Goal: Check status: Check status

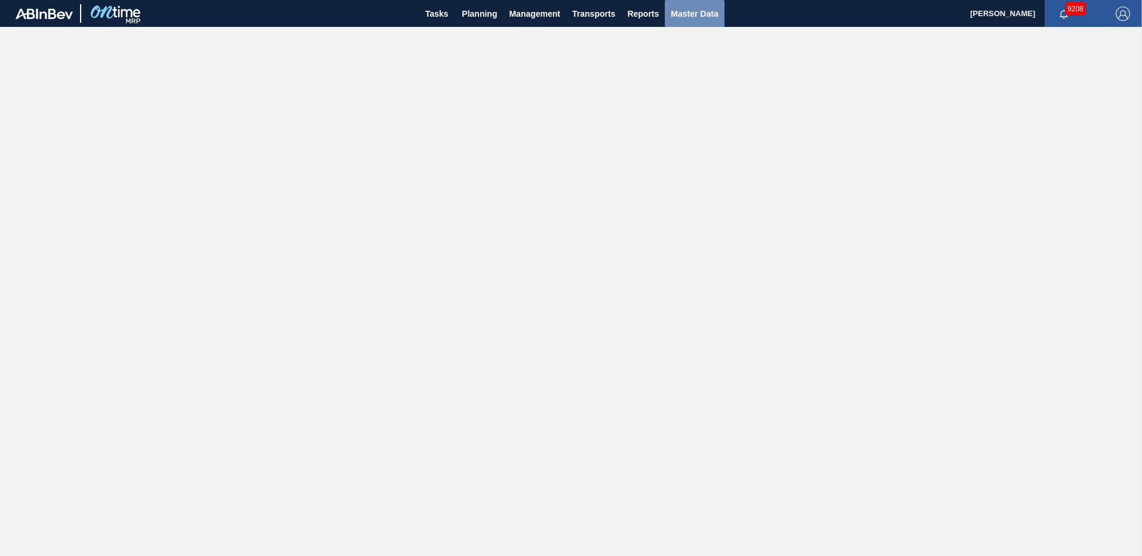
click at [684, 11] on span "Master Data" at bounding box center [694, 14] width 47 height 14
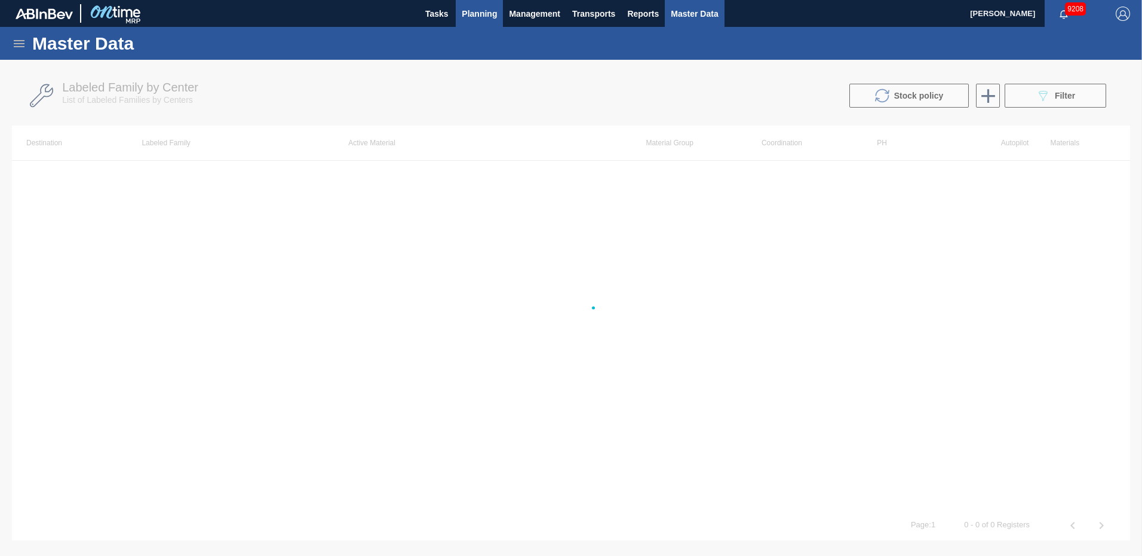
click at [473, 11] on span "Planning" at bounding box center [479, 14] width 35 height 14
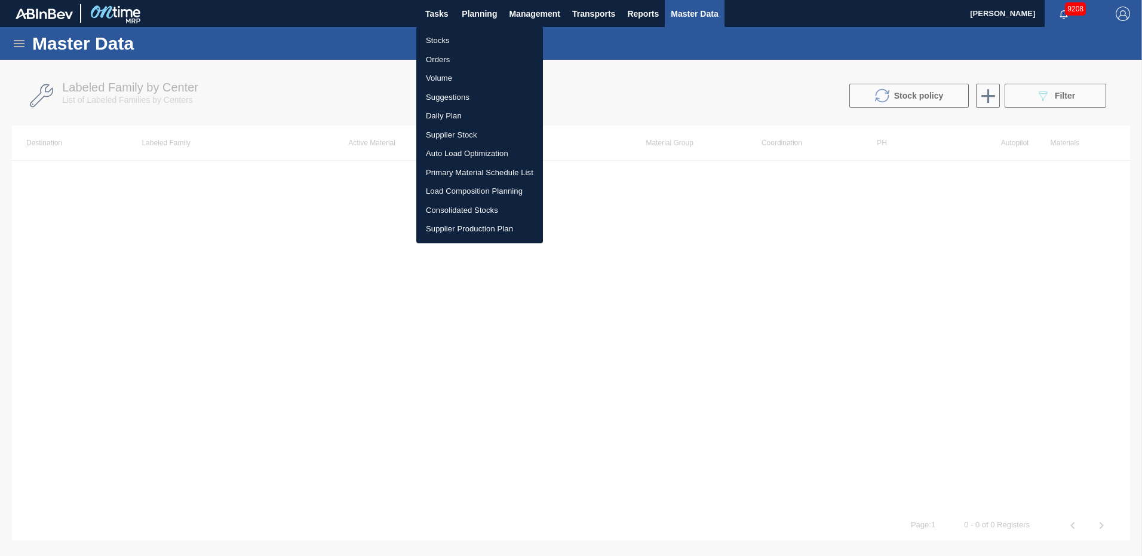
click at [439, 40] on li "Stocks" at bounding box center [479, 40] width 127 height 19
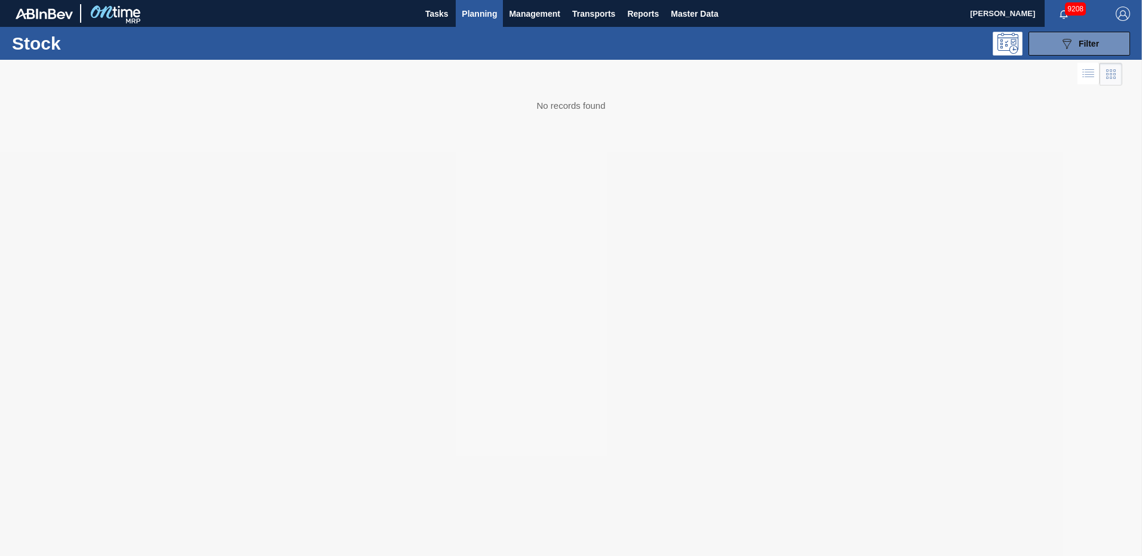
click at [867, 203] on div at bounding box center [571, 308] width 1142 height 496
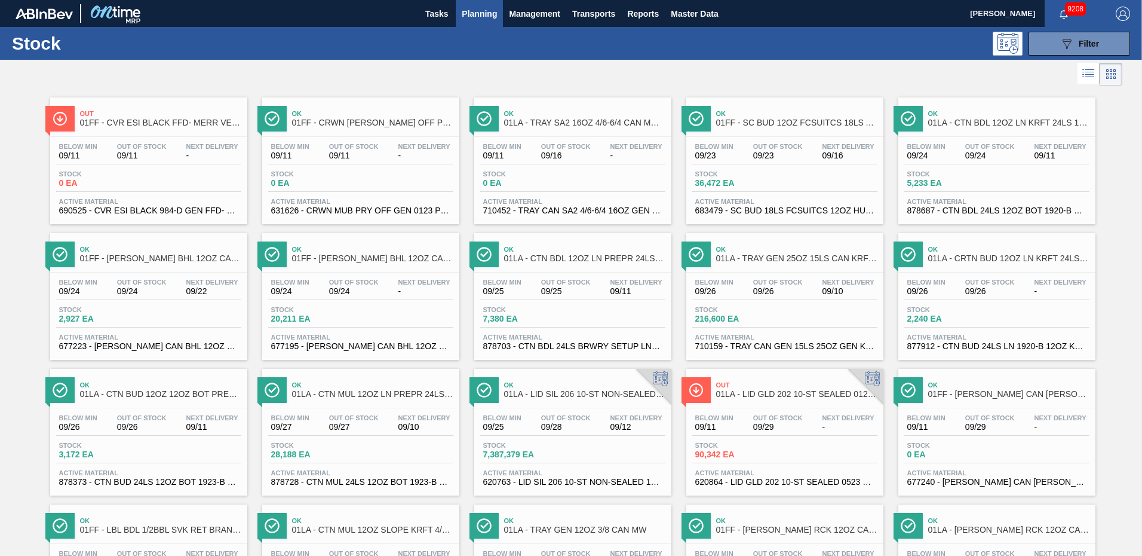
click at [824, 19] on div "Tasks Planning Management Transports Reports Master Data" at bounding box center [571, 13] width 1142 height 27
click at [1062, 49] on icon "089F7B8B-B2A5-4AFE-B5C0-19BA573D28AC" at bounding box center [1067, 43] width 14 height 14
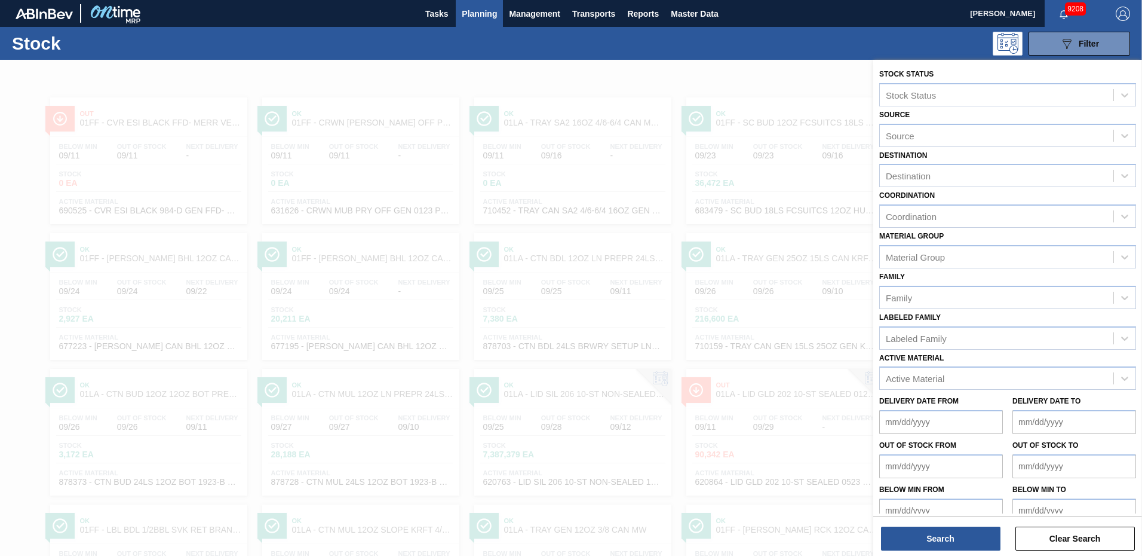
click at [743, 34] on div "089F7B8B-B2A5-4AFE-B5C0-19BA573D28AC Filter" at bounding box center [664, 44] width 946 height 24
click at [691, 16] on span "Master Data" at bounding box center [694, 14] width 47 height 14
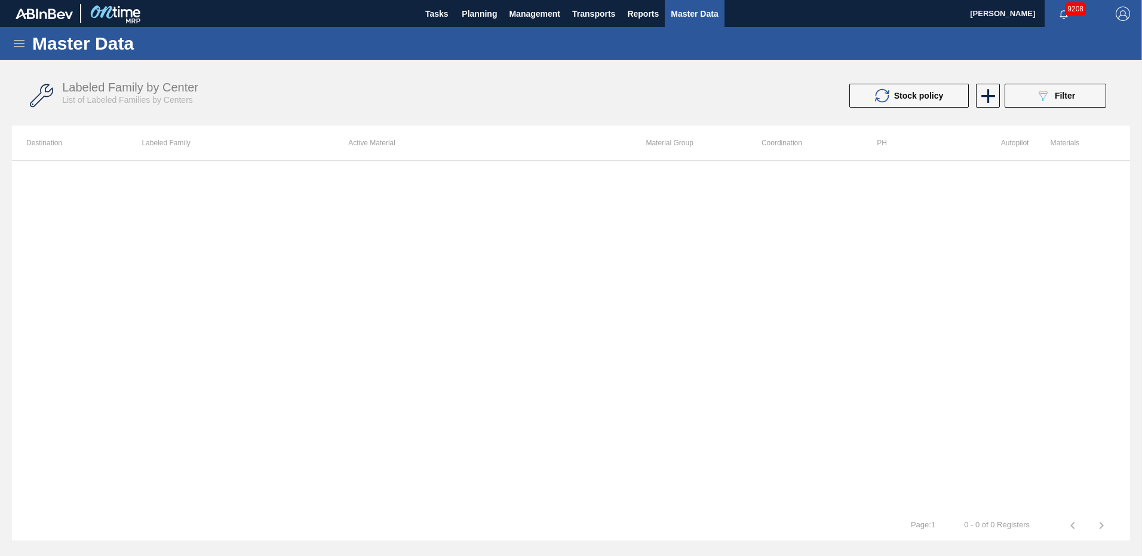
drag, startPoint x: 915, startPoint y: 244, endPoint x: 719, endPoint y: 136, distance: 223.3
click at [915, 244] on div at bounding box center [571, 335] width 1118 height 350
click at [15, 45] on icon at bounding box center [19, 43] width 14 height 14
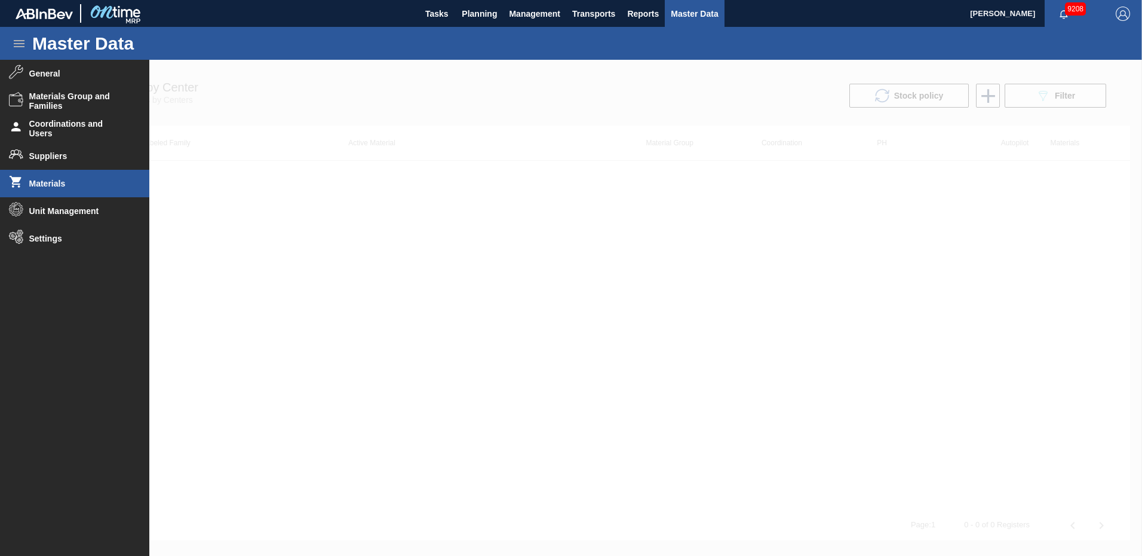
click at [47, 177] on li "Materials" at bounding box center [74, 183] width 149 height 27
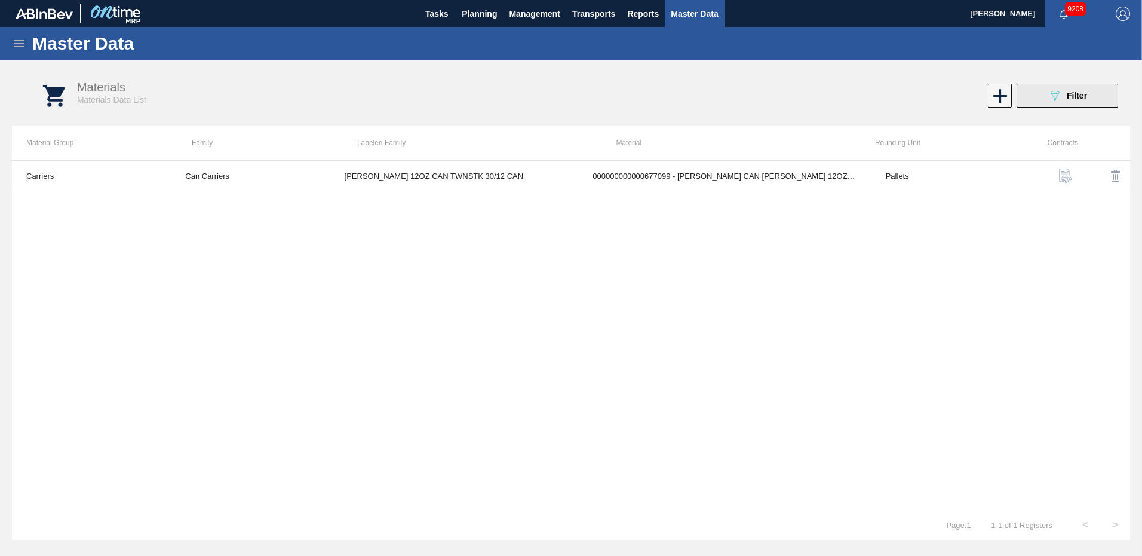
click at [1074, 88] on button "089F7B8B-B2A5-4AFE-B5C0-19BA573D28AC Filter" at bounding box center [1068, 96] width 102 height 24
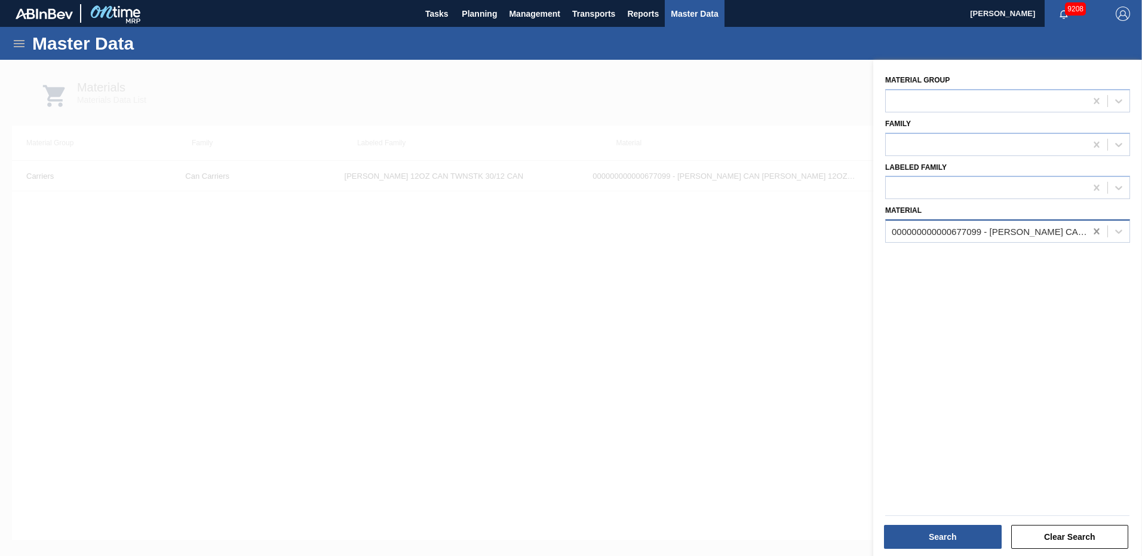
click at [1096, 232] on icon at bounding box center [1096, 231] width 5 height 6
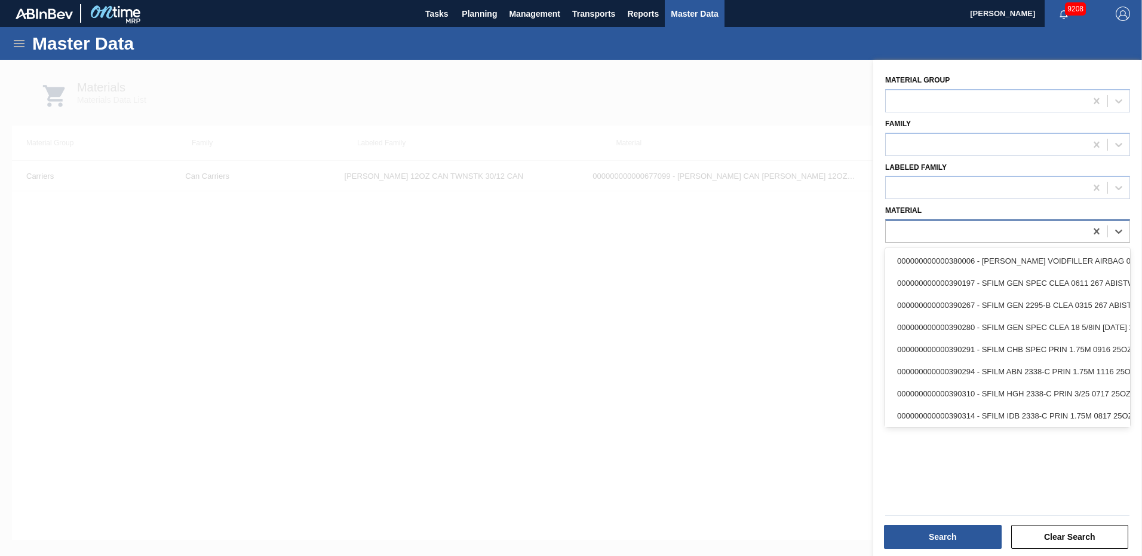
click at [934, 226] on div at bounding box center [986, 231] width 200 height 17
type input "683622"
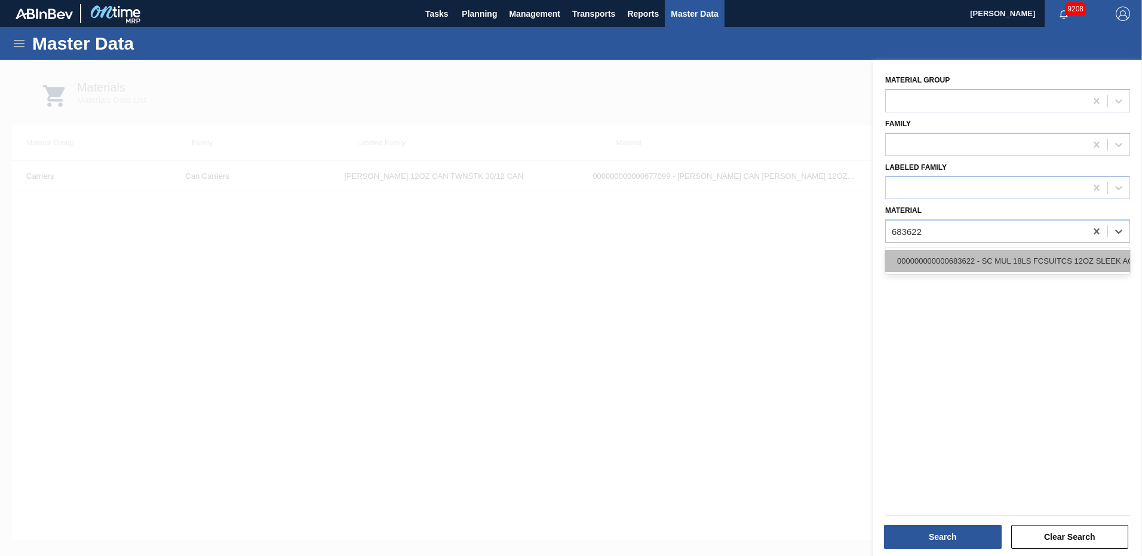
click at [936, 257] on div "000000000000683622 - SC MUL 18LS FCSUITCS 12OZ SLEEK AQUEOUS" at bounding box center [1007, 261] width 245 height 22
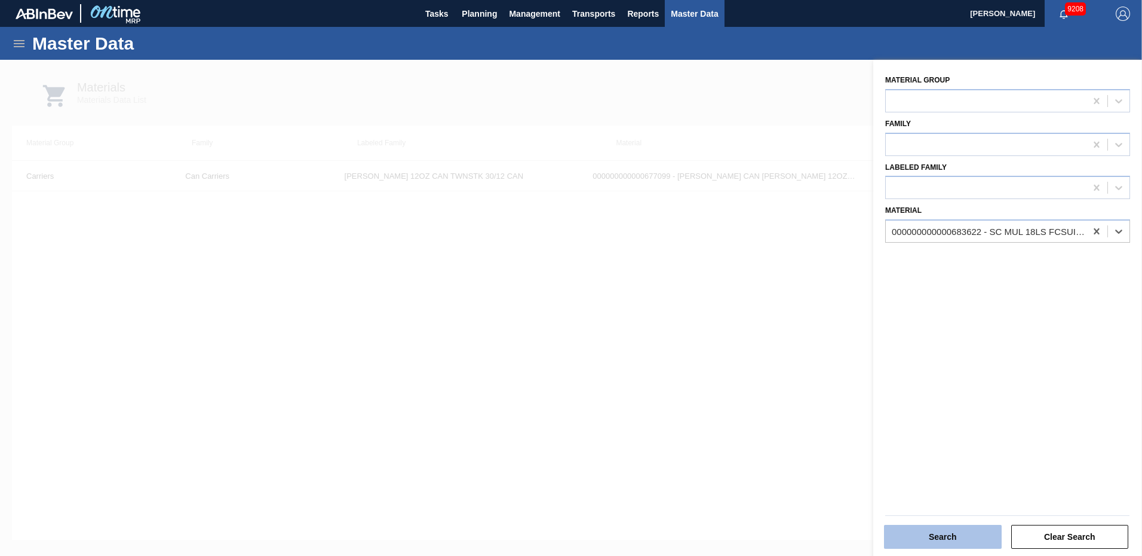
click at [950, 537] on button "Search" at bounding box center [943, 537] width 118 height 24
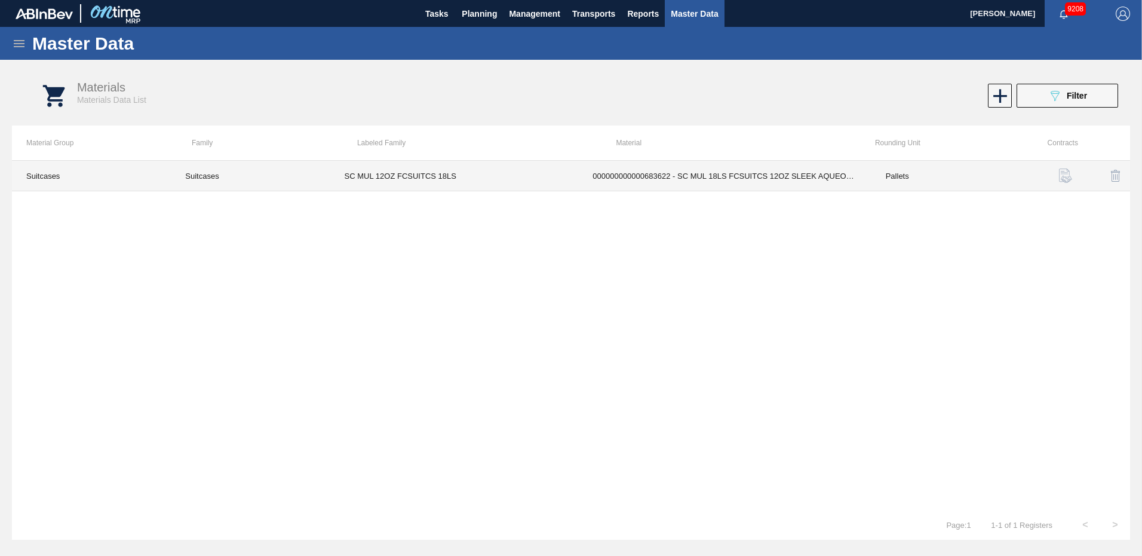
click at [163, 170] on td "Suitcases" at bounding box center [91, 176] width 159 height 30
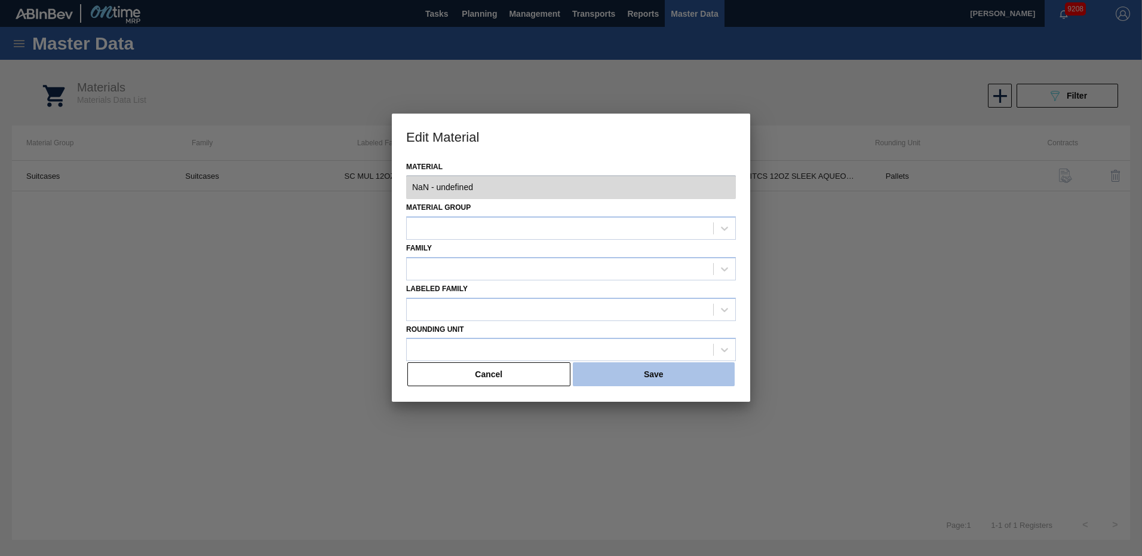
type input "683622 - 000000000000683622 - SC MUL 18LS FCSUITCS 12OZ SLEEK AQUEOUS"
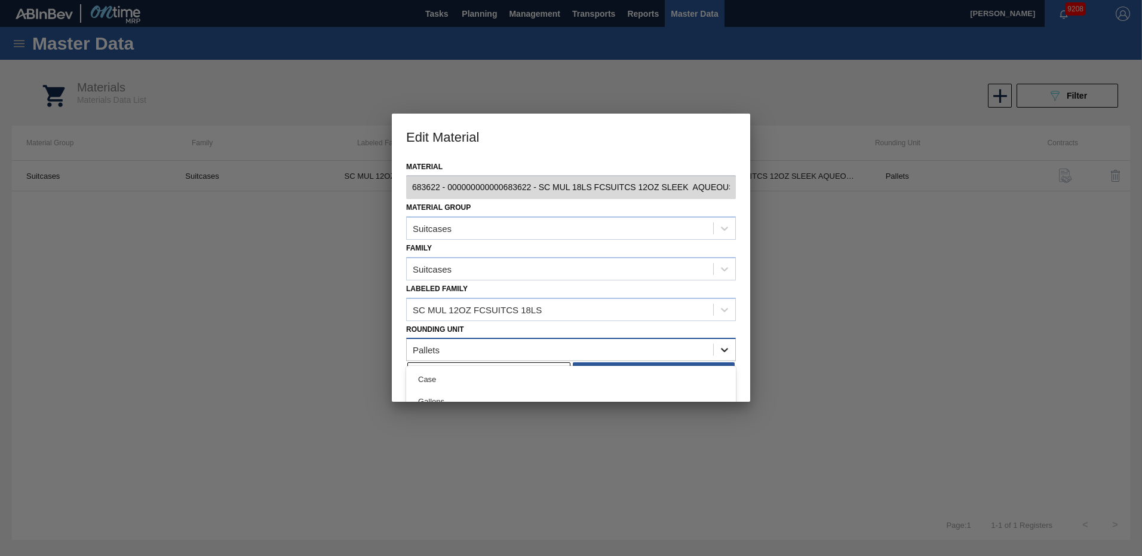
click at [727, 350] on icon at bounding box center [725, 350] width 12 height 12
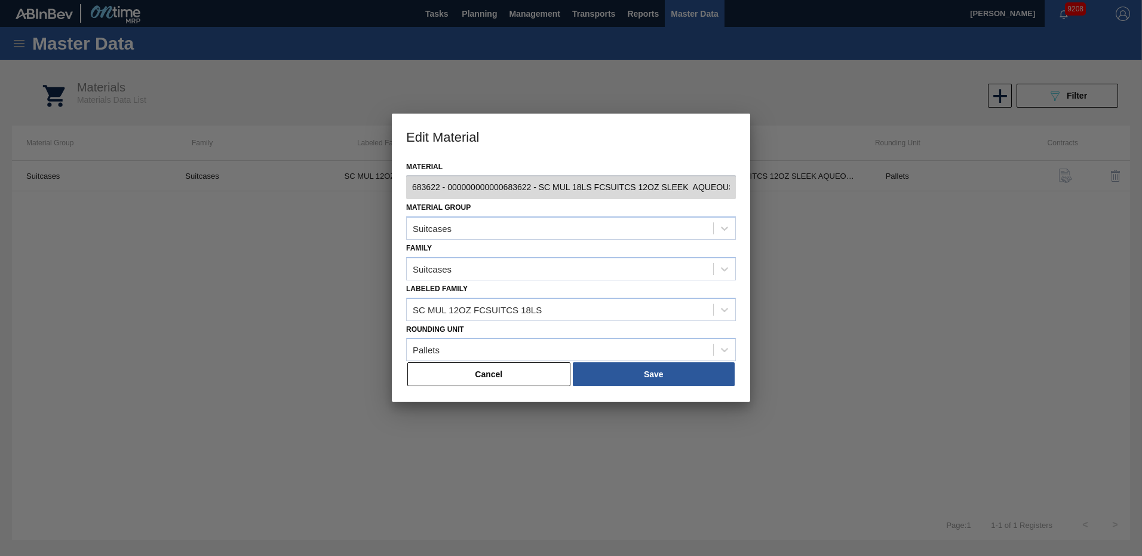
click at [828, 309] on div at bounding box center [571, 278] width 1142 height 556
click at [483, 376] on button "Cancel" at bounding box center [488, 374] width 163 height 24
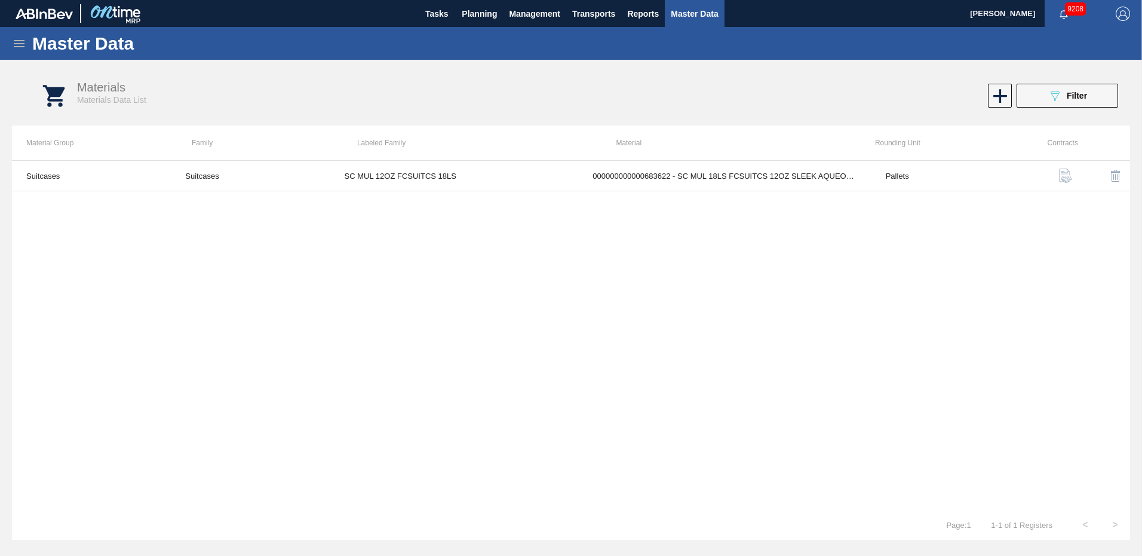
click at [17, 40] on icon at bounding box center [19, 43] width 11 height 7
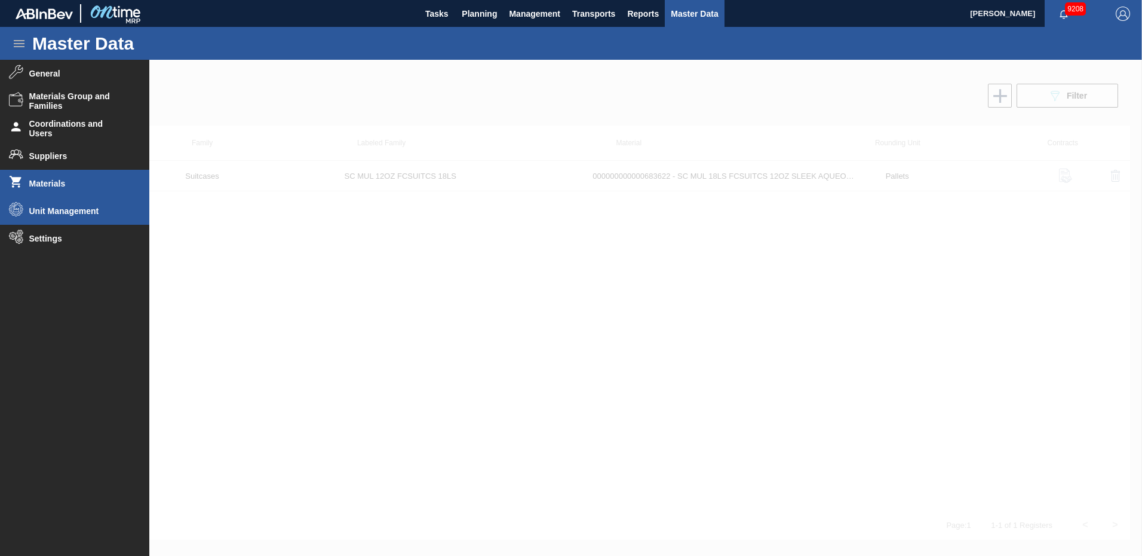
click at [56, 213] on span "Unit Management" at bounding box center [78, 211] width 99 height 10
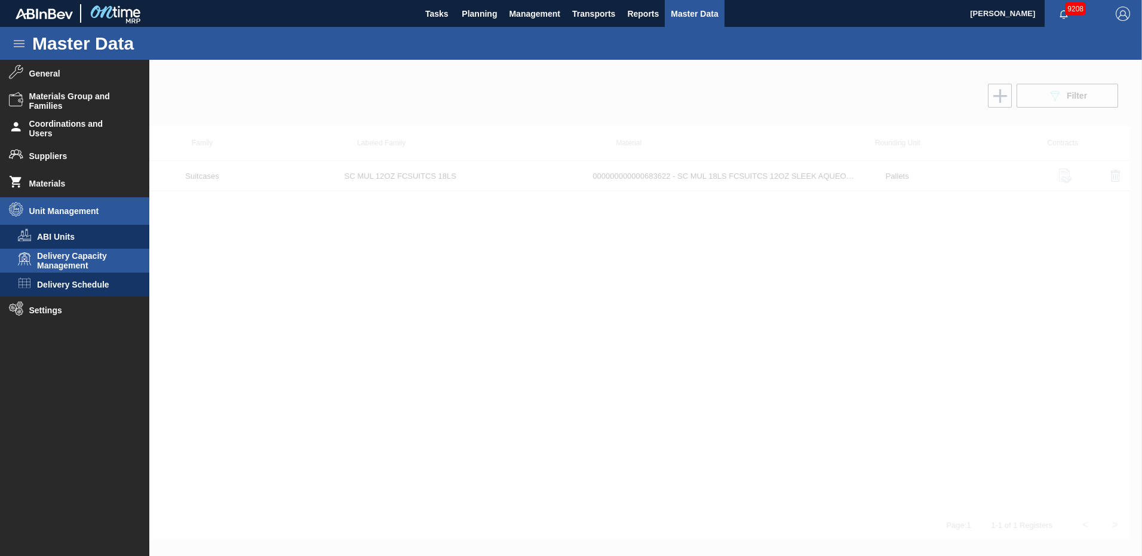
click at [83, 256] on span "Delivery Capacity Management" at bounding box center [83, 260] width 92 height 19
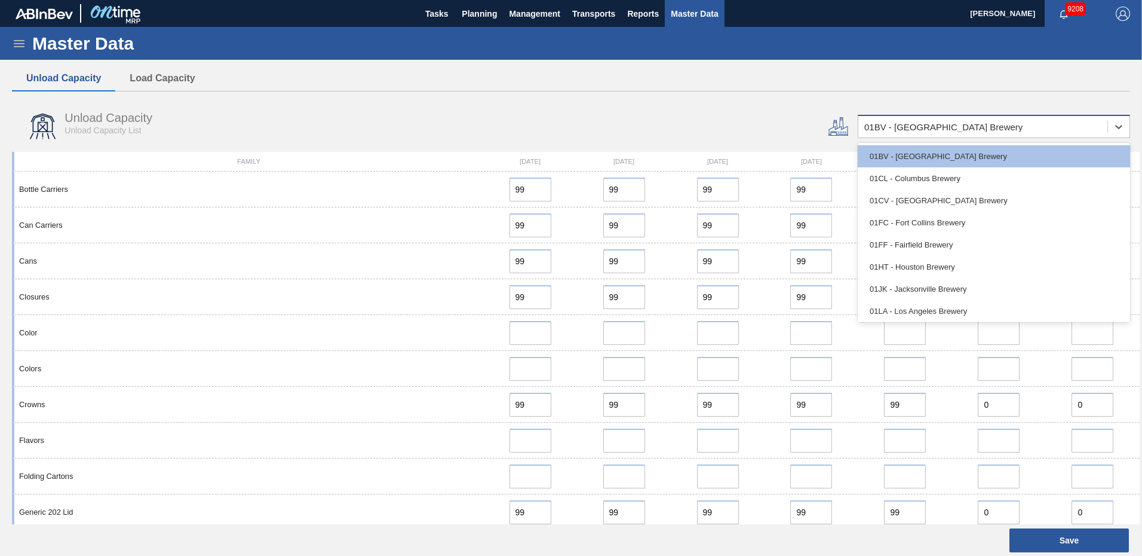
click at [1054, 121] on div "01BV - [GEOGRAPHIC_DATA] Brewery" at bounding box center [983, 126] width 249 height 17
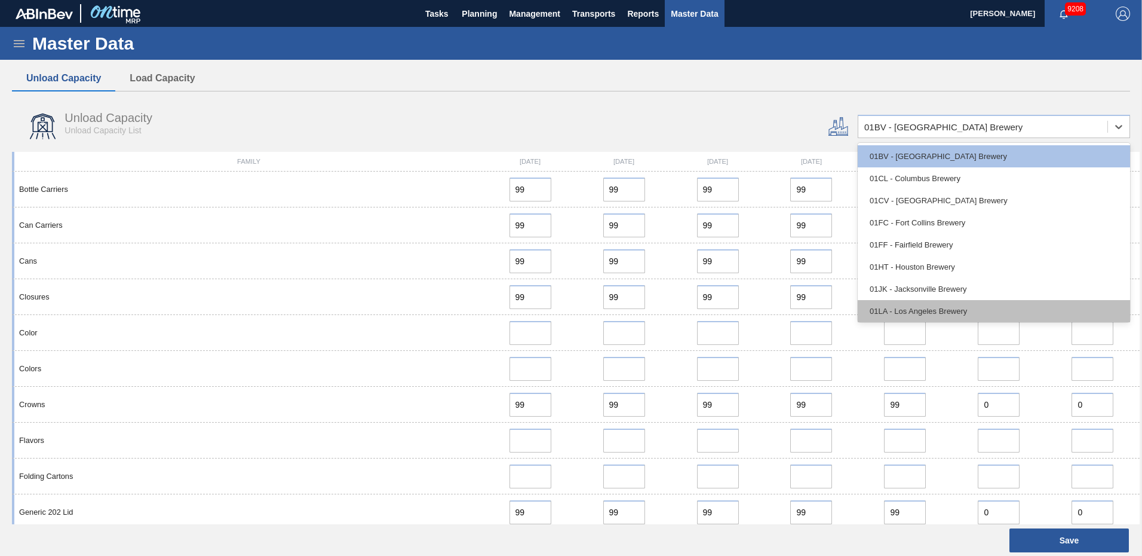
click at [890, 307] on div "01LA - Los Angeles Brewery" at bounding box center [994, 311] width 272 height 22
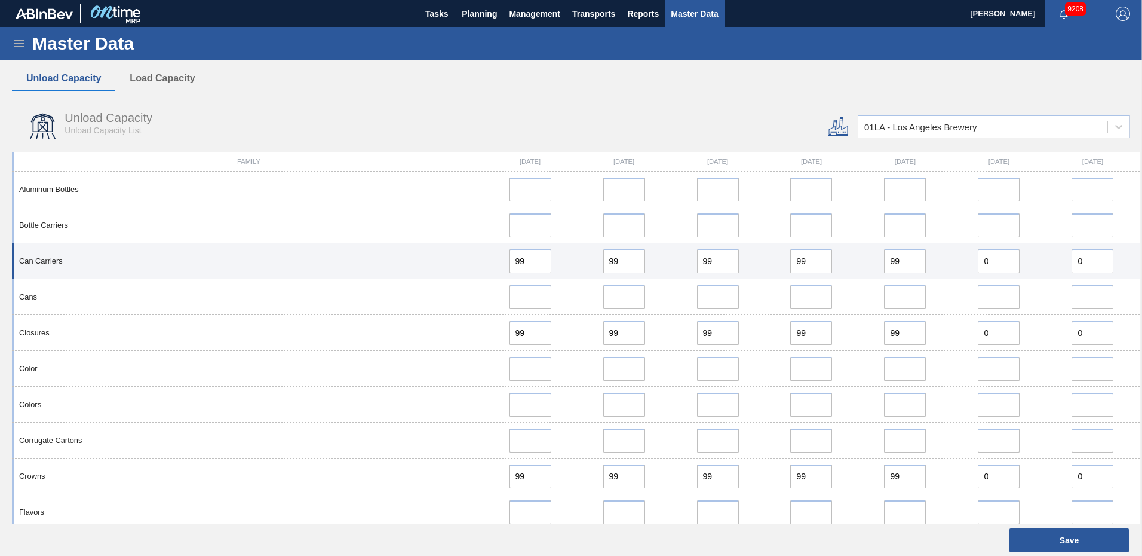
click at [151, 264] on div "Can Carriers" at bounding box center [248, 260] width 469 height 9
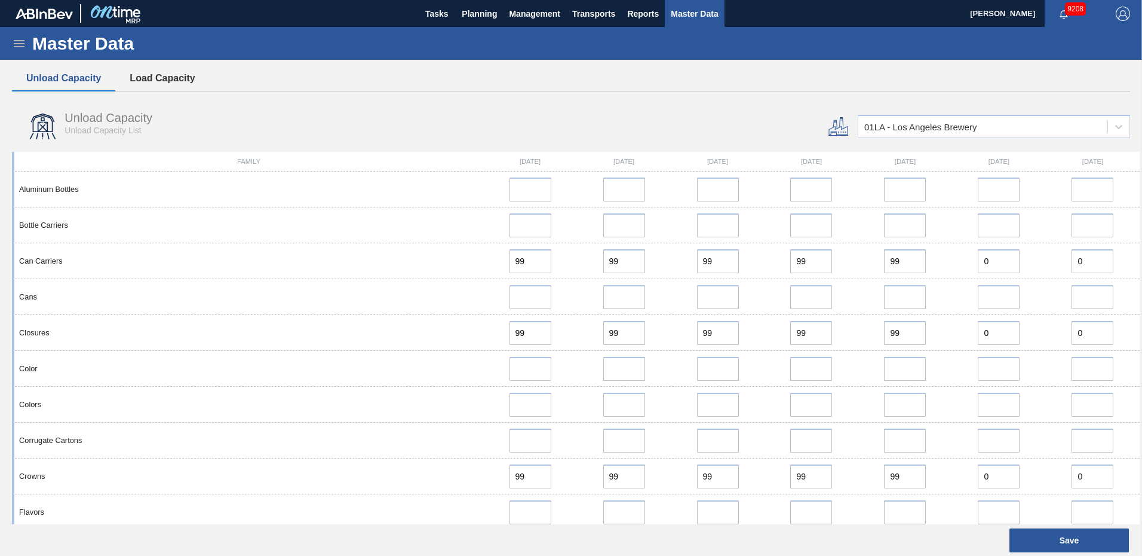
click at [166, 78] on button "Load Capacity" at bounding box center [162, 78] width 94 height 25
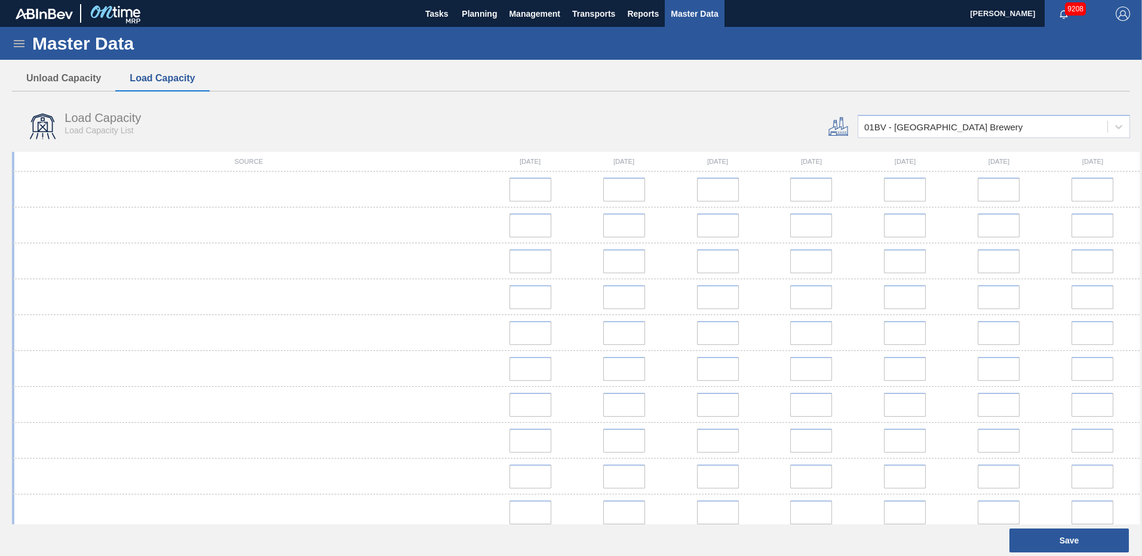
click at [11, 47] on div "Master Data" at bounding box center [571, 43] width 1142 height 33
drag, startPoint x: 390, startPoint y: 86, endPoint x: 337, endPoint y: 114, distance: 59.9
click at [390, 87] on div "Unload Capacity Load Capacity" at bounding box center [571, 79] width 1118 height 26
click at [323, 116] on div "Load Capacity Load Capacity List" at bounding box center [235, 123] width 341 height 24
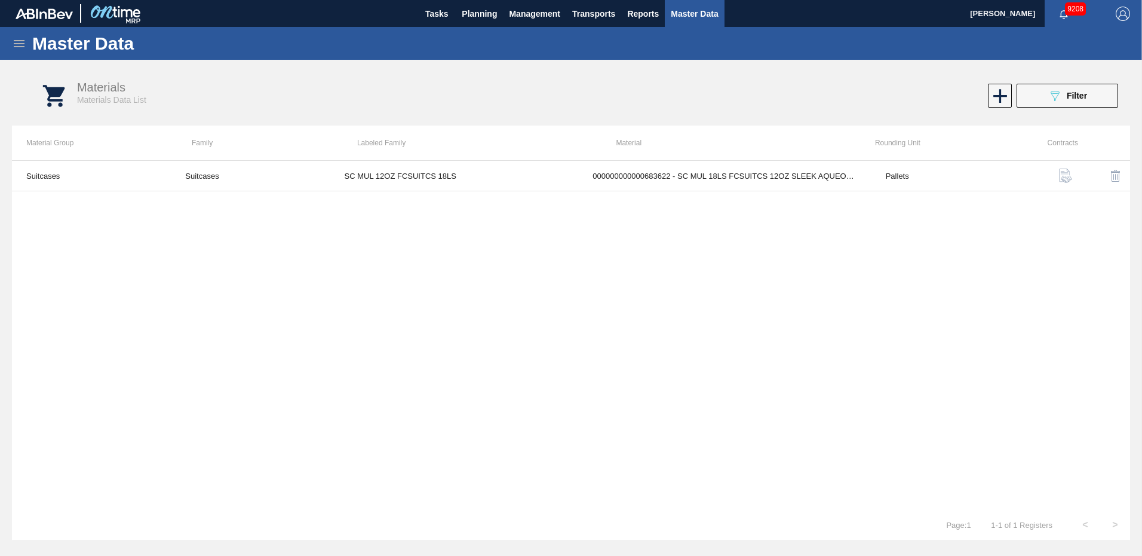
click at [15, 46] on icon at bounding box center [19, 43] width 11 height 7
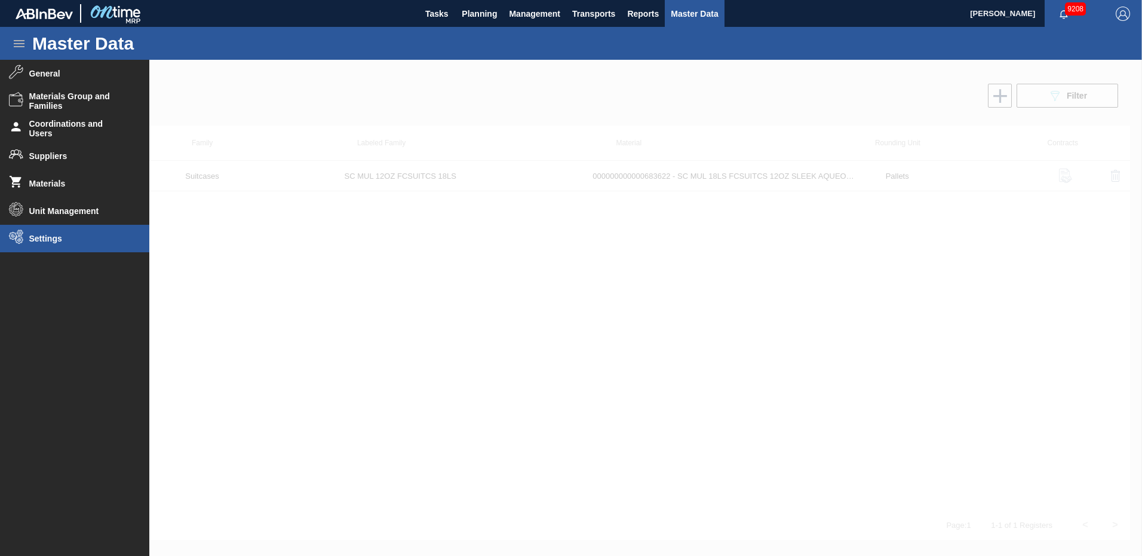
click at [49, 244] on li "Settings" at bounding box center [74, 238] width 149 height 27
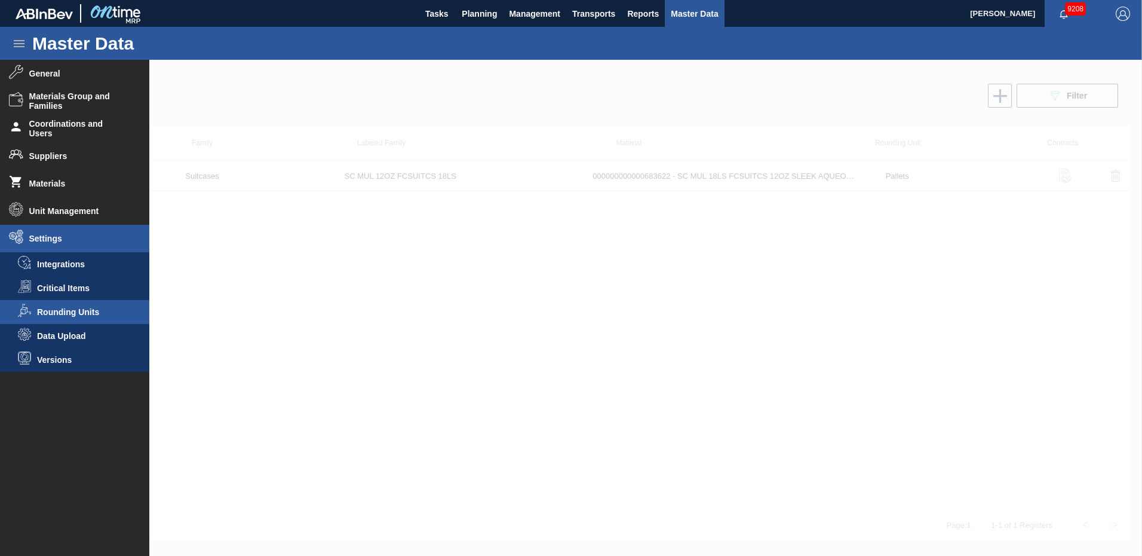
click at [79, 313] on span "Rounding Units" at bounding box center [83, 312] width 92 height 10
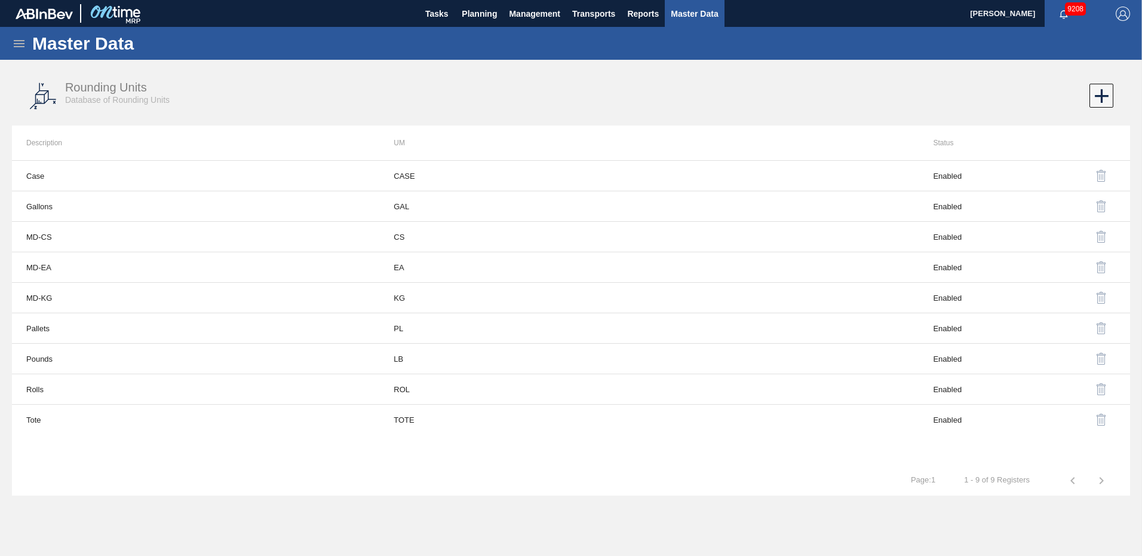
click at [20, 42] on icon at bounding box center [19, 43] width 14 height 14
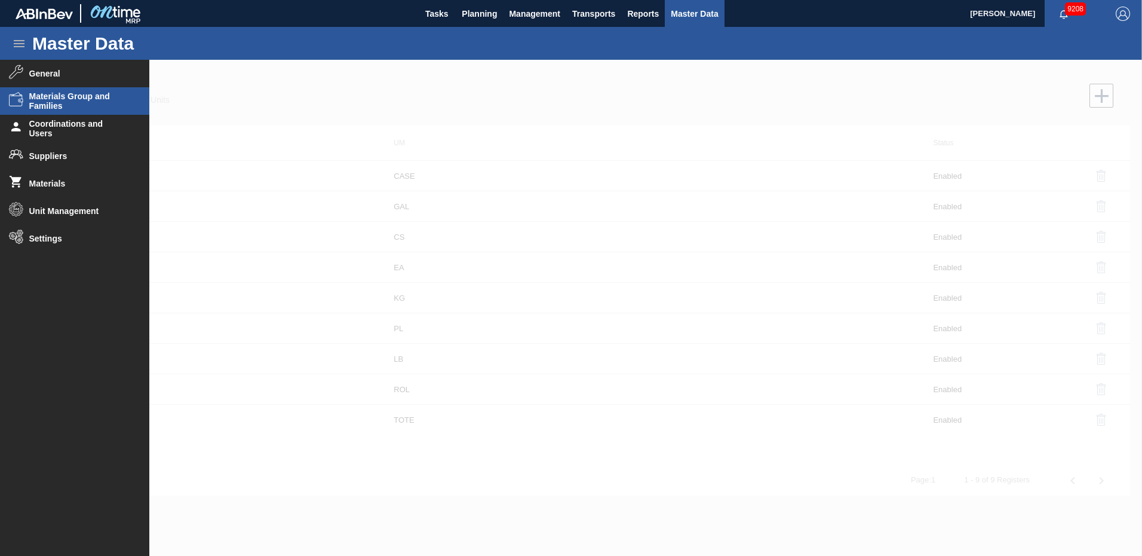
click at [51, 96] on span "Materials Group and Families" at bounding box center [78, 100] width 99 height 19
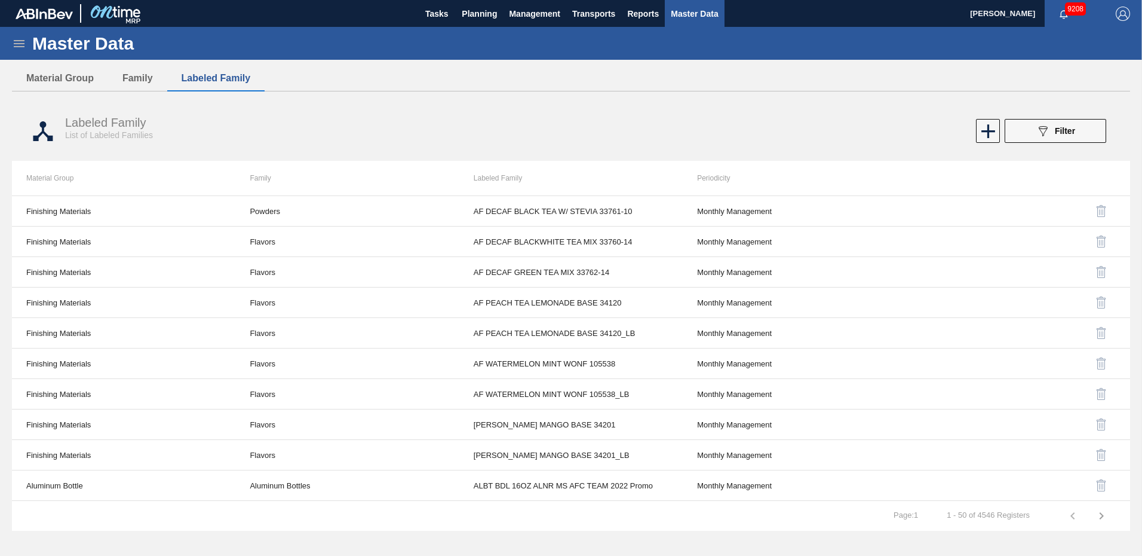
click at [22, 41] on icon at bounding box center [19, 43] width 14 height 14
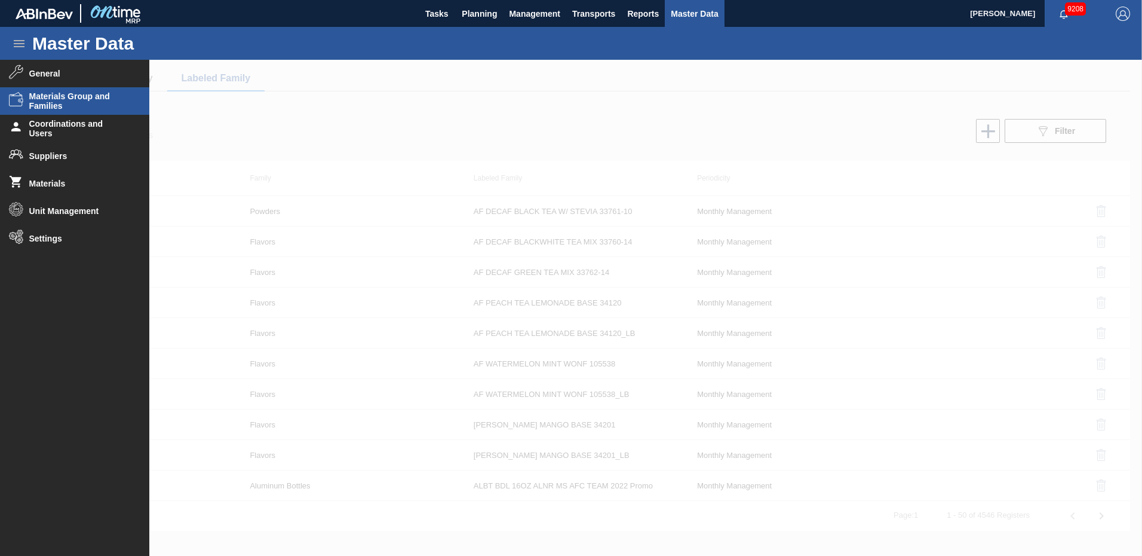
click at [956, 45] on div "Master Data" at bounding box center [571, 43] width 1142 height 33
click at [484, 13] on span "Planning" at bounding box center [479, 14] width 35 height 14
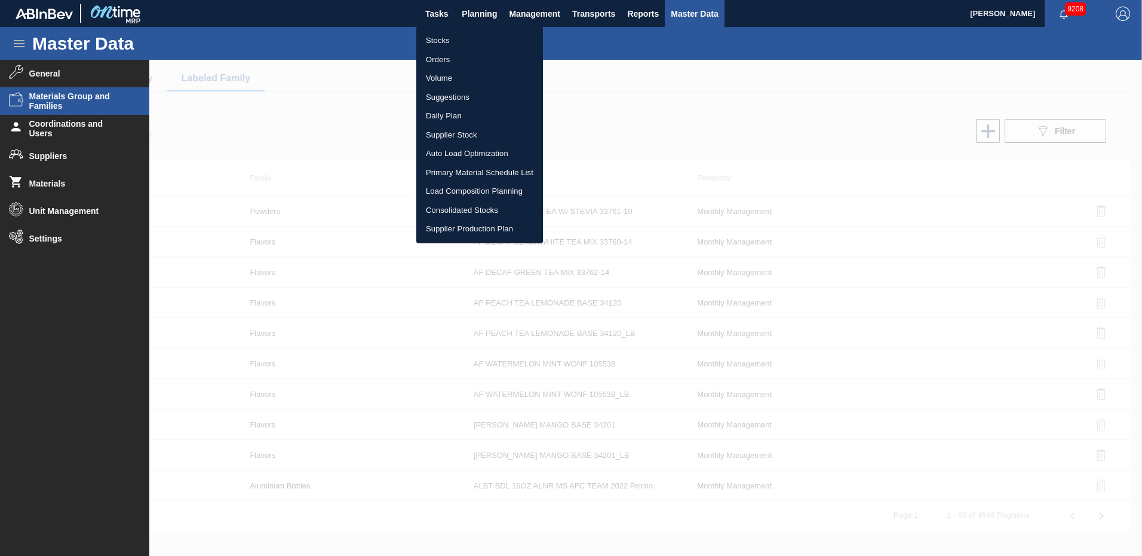
click at [527, 12] on div at bounding box center [571, 278] width 1142 height 556
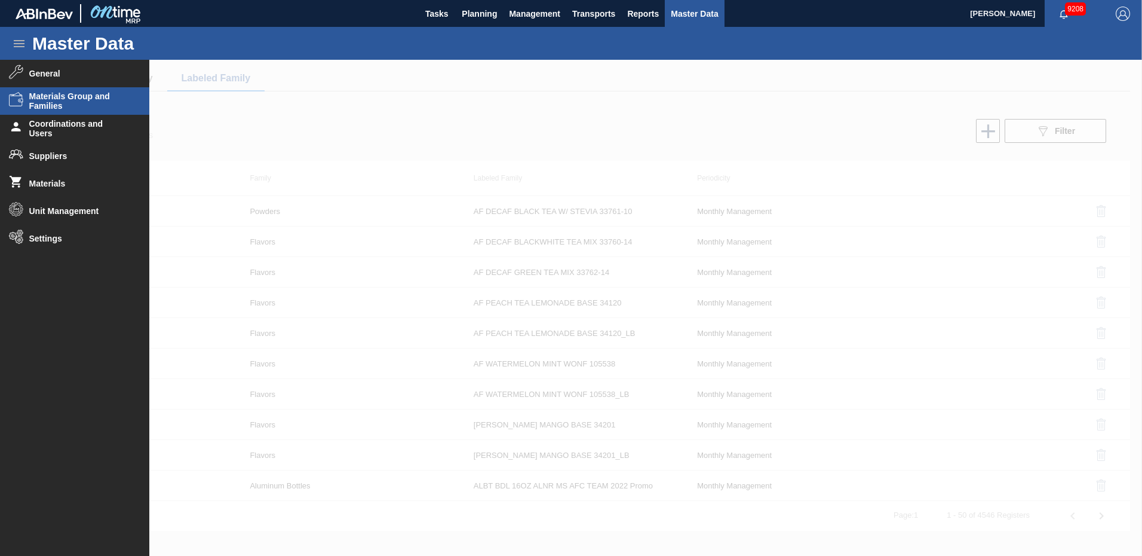
click at [544, 13] on span "Management" at bounding box center [534, 14] width 51 height 14
click at [594, 16] on div at bounding box center [571, 278] width 1142 height 556
click at [598, 12] on span "Transports" at bounding box center [593, 14] width 43 height 14
click at [600, 36] on li "Load Composition" at bounding box center [602, 40] width 101 height 19
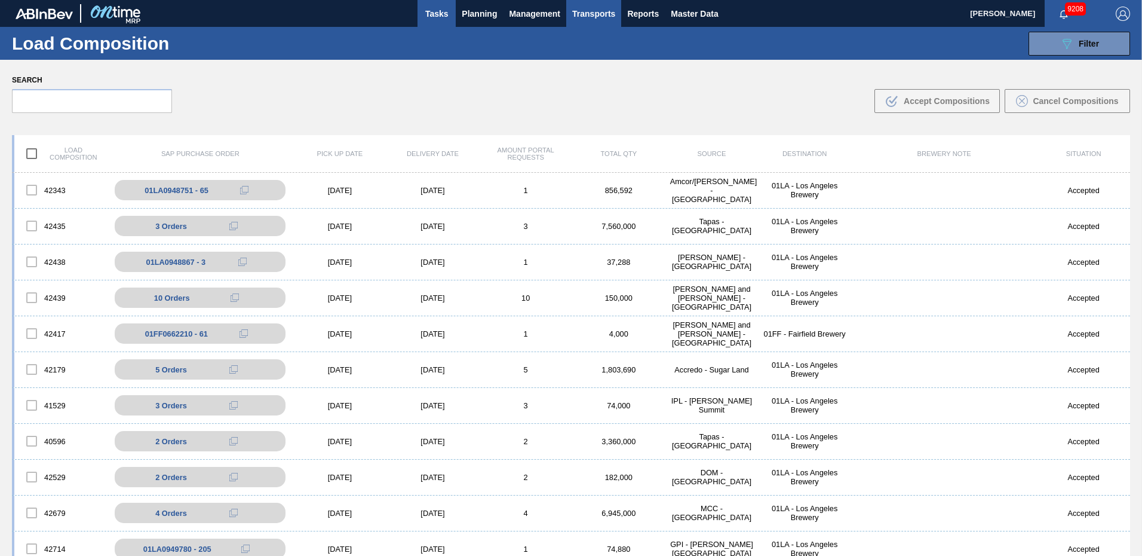
click at [450, 13] on button "Tasks" at bounding box center [437, 13] width 38 height 27
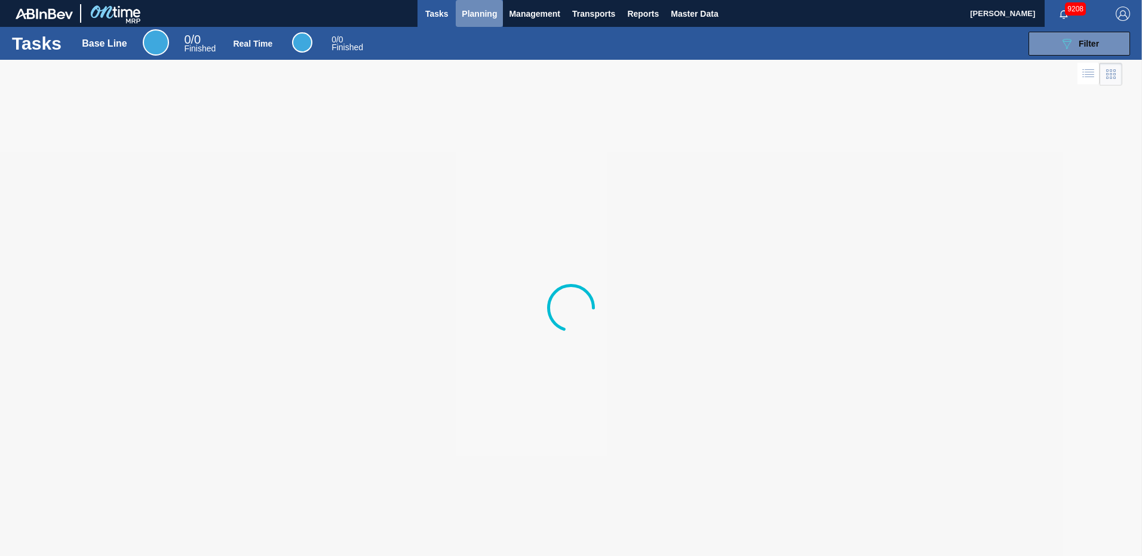
click at [483, 11] on span "Planning" at bounding box center [479, 14] width 35 height 14
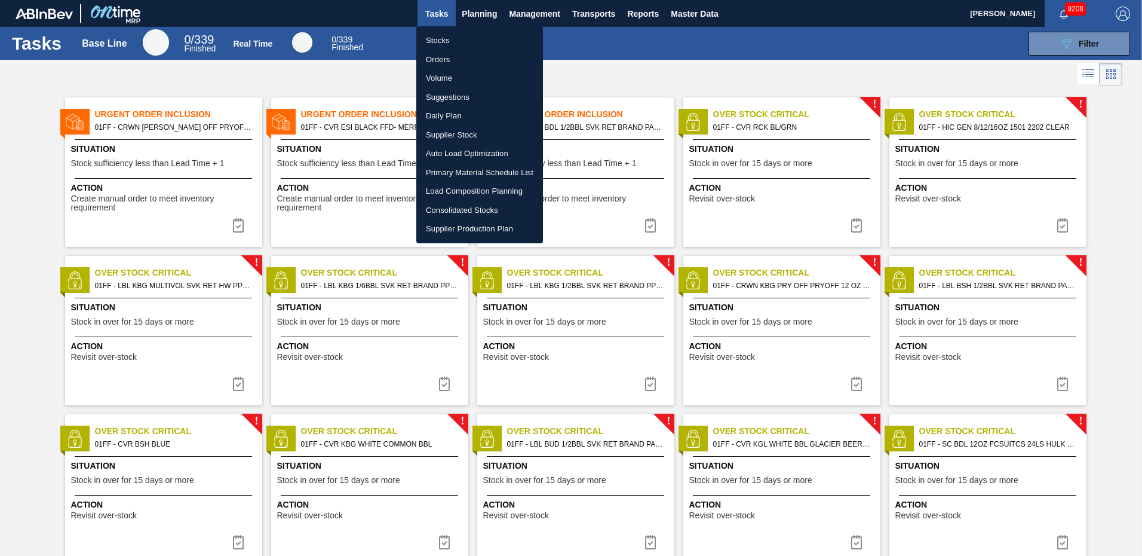
click at [456, 97] on li "Suggestions" at bounding box center [479, 97] width 127 height 19
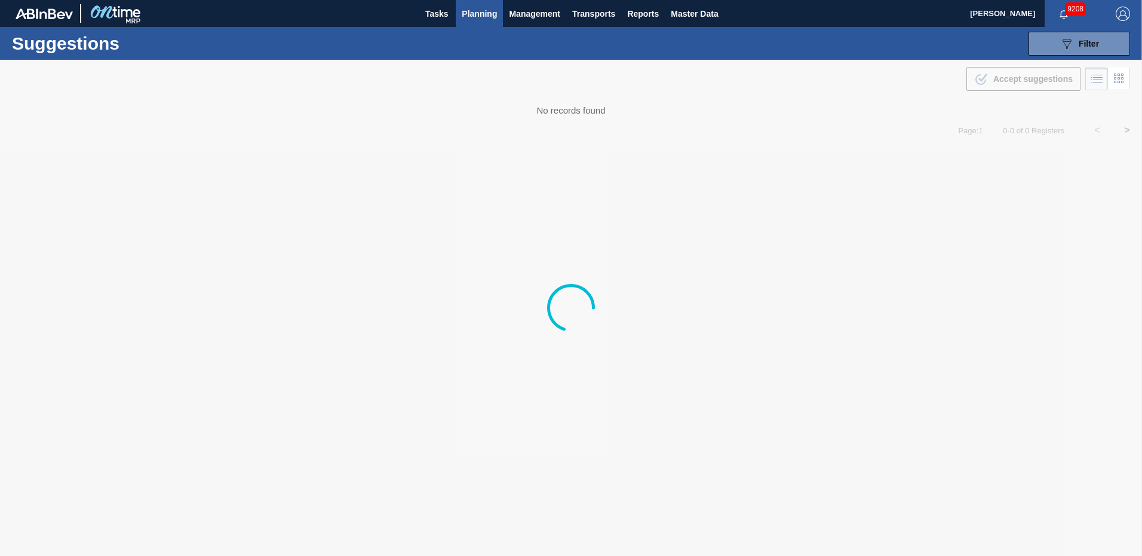
type from "[DATE]"
type to "[DATE]"
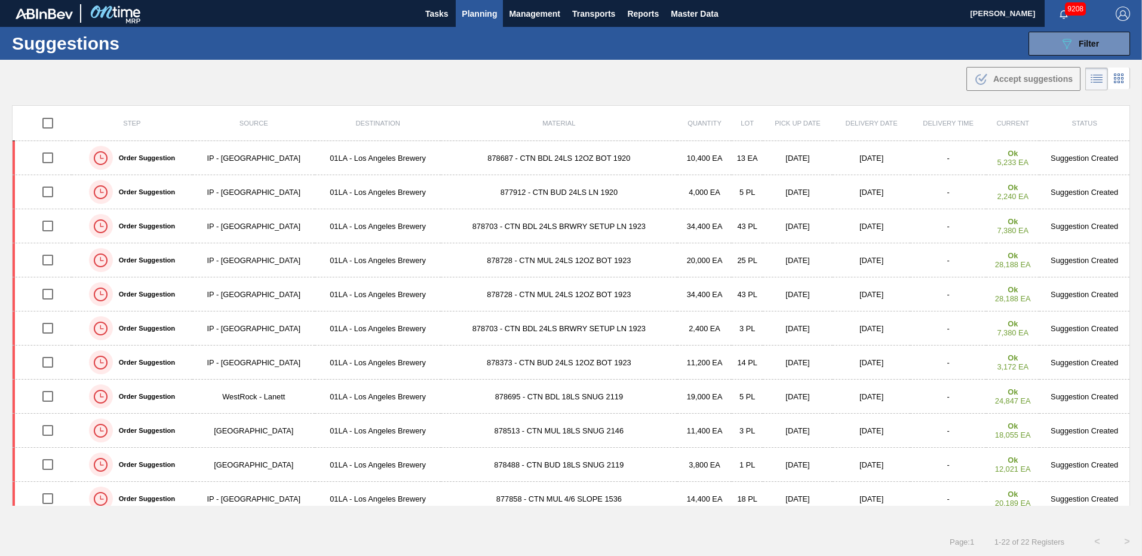
click at [897, 42] on div "Suggestions 089F7B8B-B2A5-4AFE-B5C0-19BA573D28AC Filter Step Step Source Source…" at bounding box center [571, 43] width 1142 height 33
click at [1105, 44] on button "089F7B8B-B2A5-4AFE-B5C0-19BA573D28AC Filter" at bounding box center [1080, 44] width 102 height 24
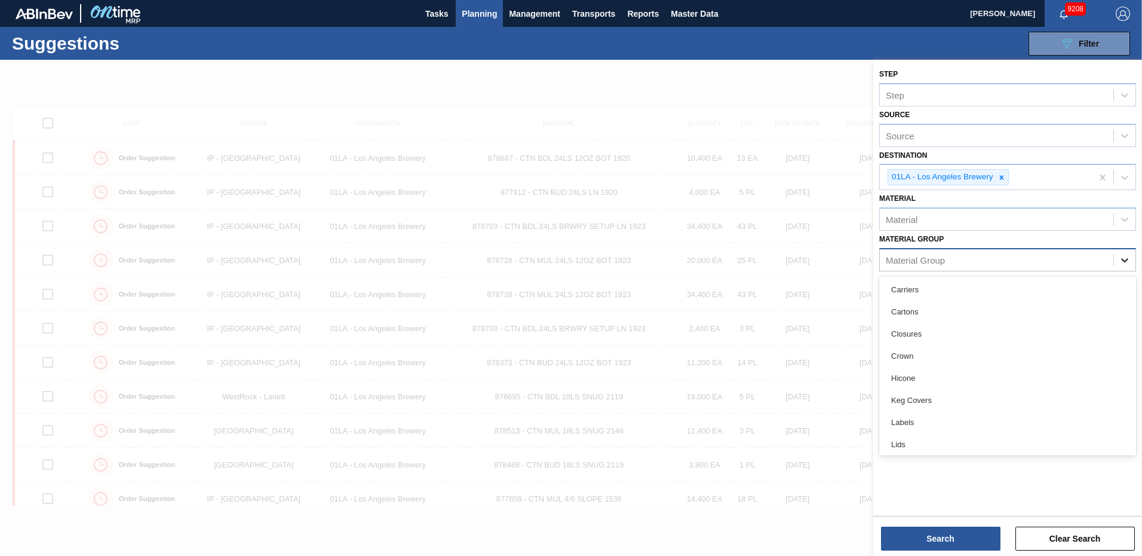
click at [1120, 261] on icon at bounding box center [1125, 260] width 12 height 12
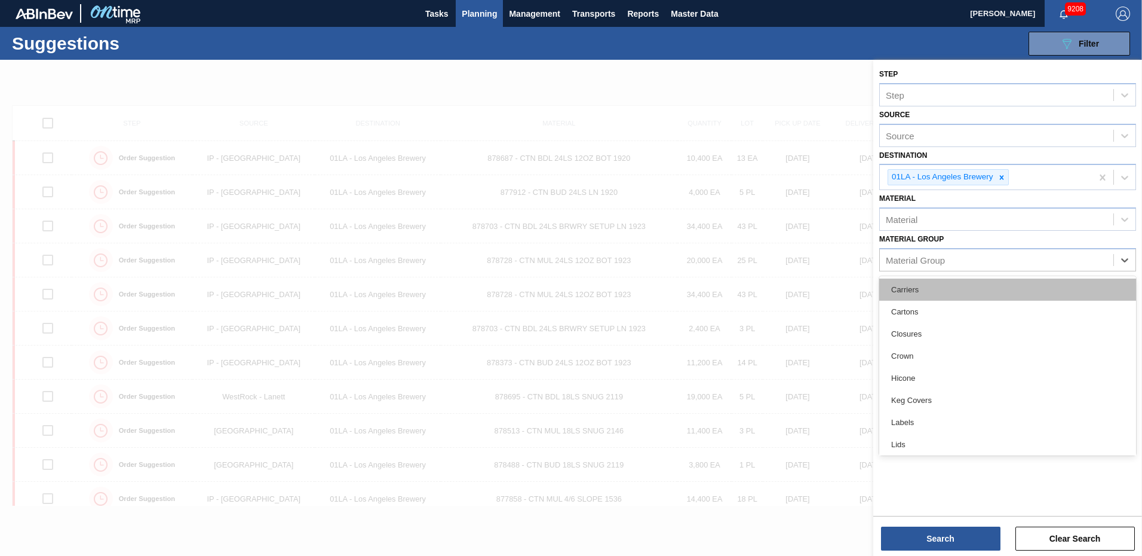
click at [936, 287] on div "Carriers" at bounding box center [1007, 289] width 257 height 22
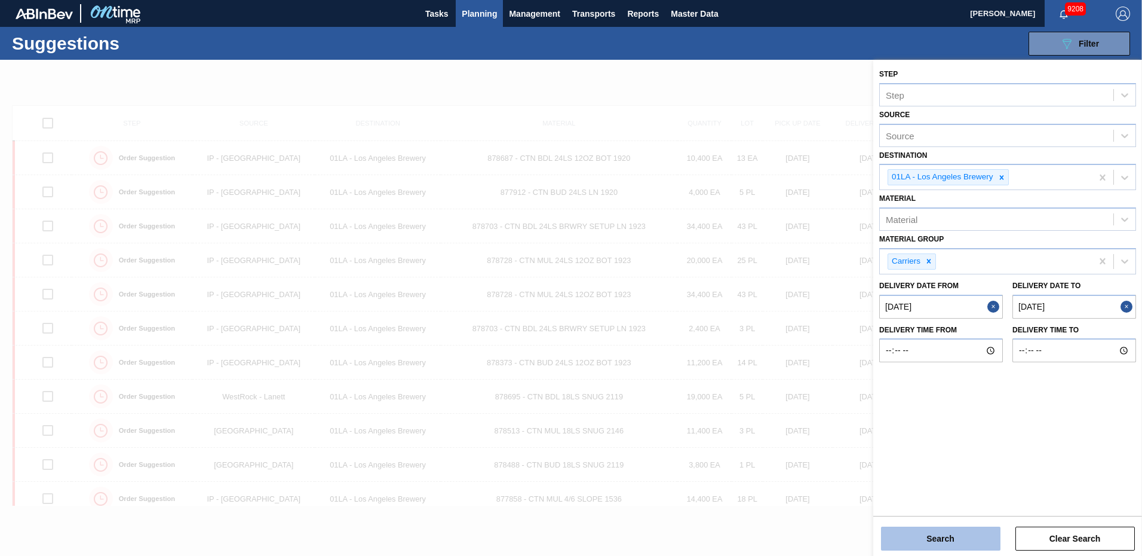
click at [953, 541] on button "Search" at bounding box center [940, 538] width 119 height 24
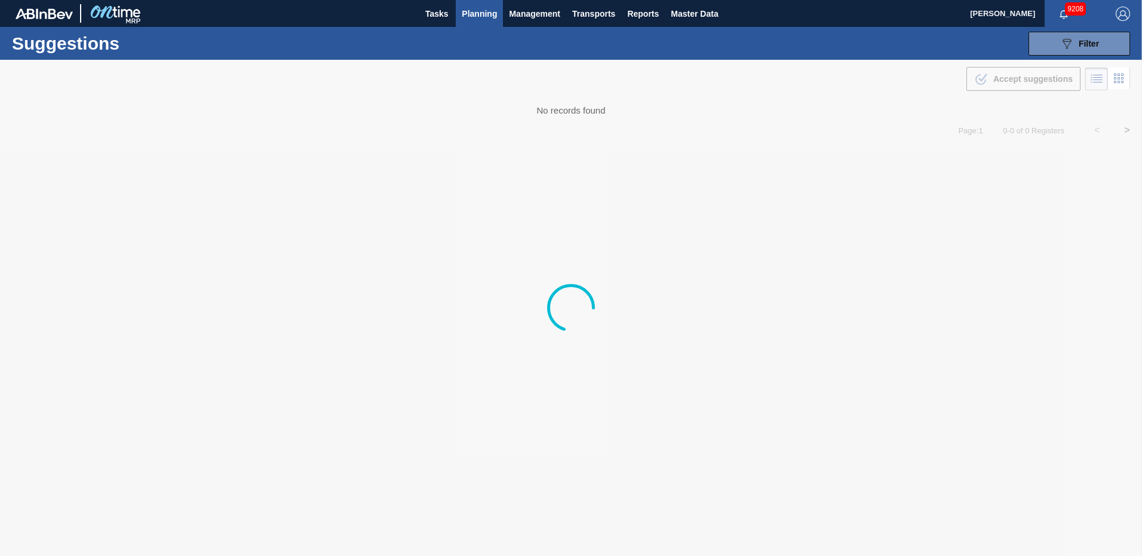
type from "[DATE]"
type to "[DATE]"
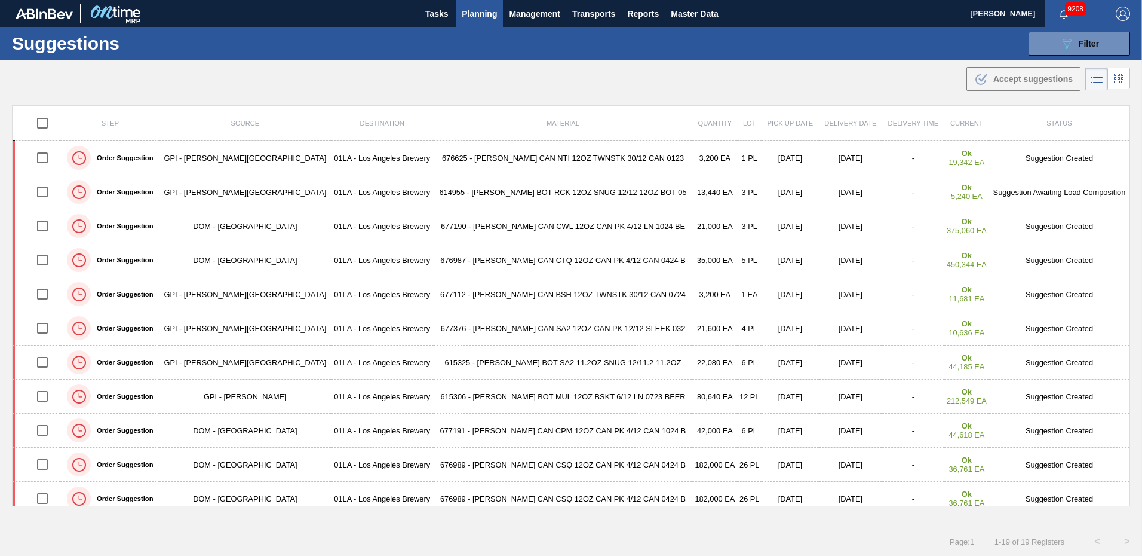
click at [933, 50] on div "Suggestions 089F7B8B-B2A5-4AFE-B5C0-19BA573D28AC Filter Step Step Source Source…" at bounding box center [571, 43] width 1142 height 33
click at [1088, 44] on span "Filter" at bounding box center [1089, 44] width 20 height 10
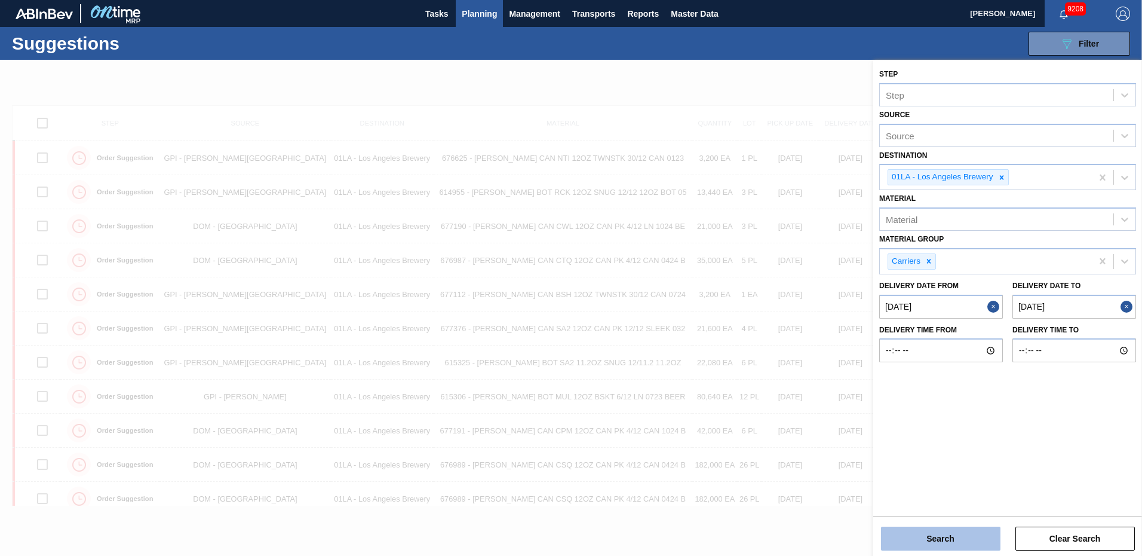
click at [958, 537] on button "Search" at bounding box center [940, 538] width 119 height 24
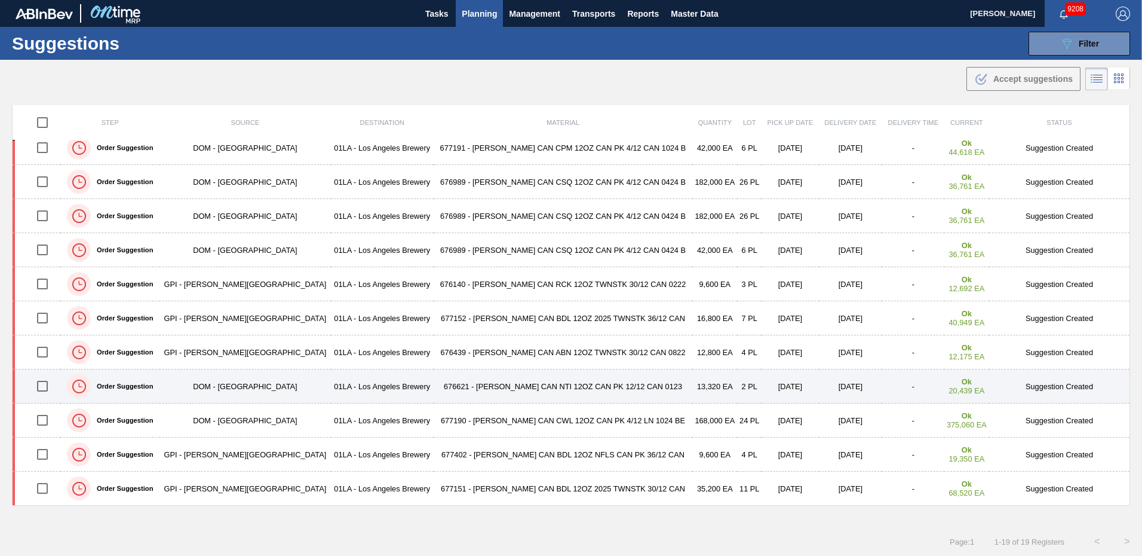
scroll to position [1, 0]
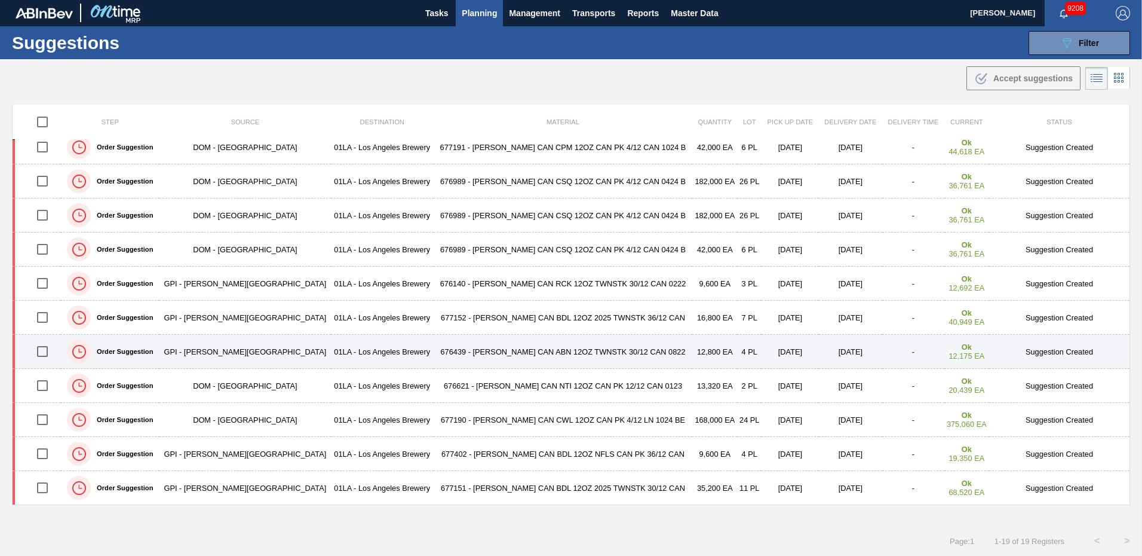
click at [559, 356] on td "676439 - [PERSON_NAME] CAN ABN 12OZ TWNSTK 30/12 CAN 0822" at bounding box center [563, 352] width 259 height 34
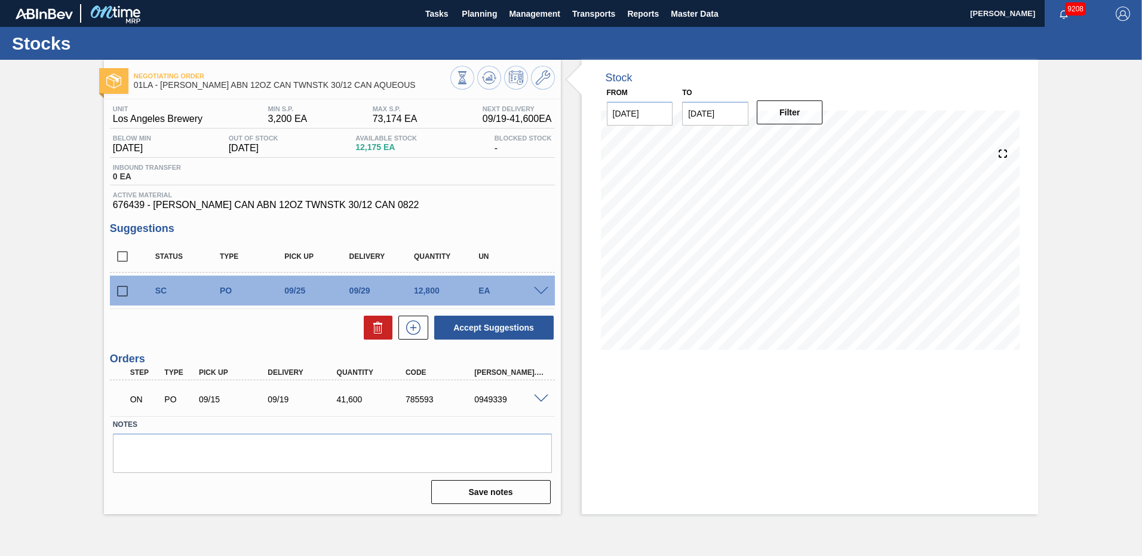
click at [545, 73] on icon at bounding box center [543, 78] width 14 height 14
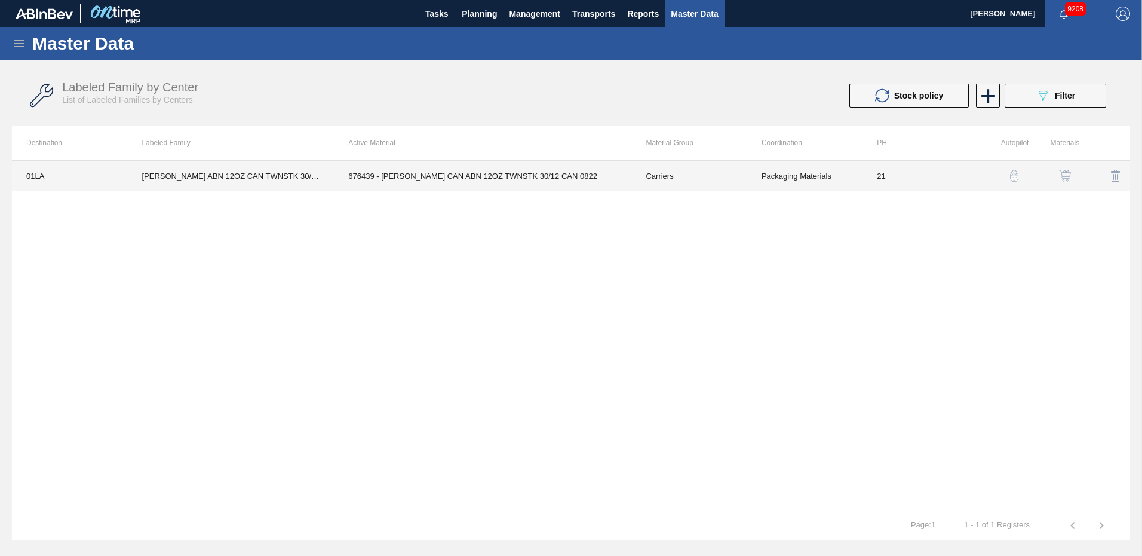
click at [879, 177] on td "21" at bounding box center [920, 176] width 115 height 30
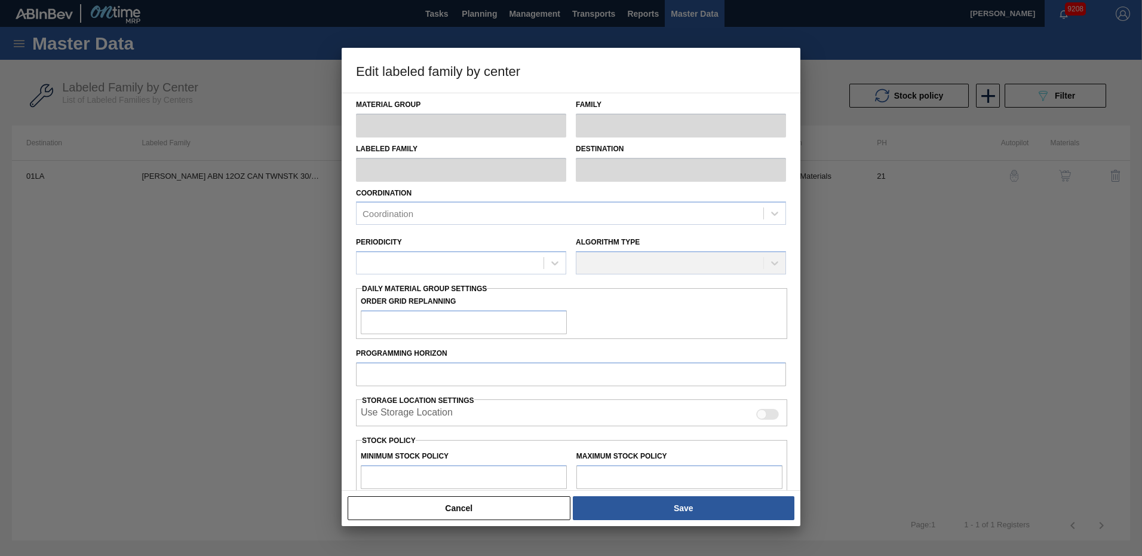
type input "Carriers"
type input "Can Carriers"
type input "CARR ABN 12OZ CAN TWNSTK 30/12 CAN AQUEOUS"
type input "01LA - Los Angeles Brewery"
type input "21"
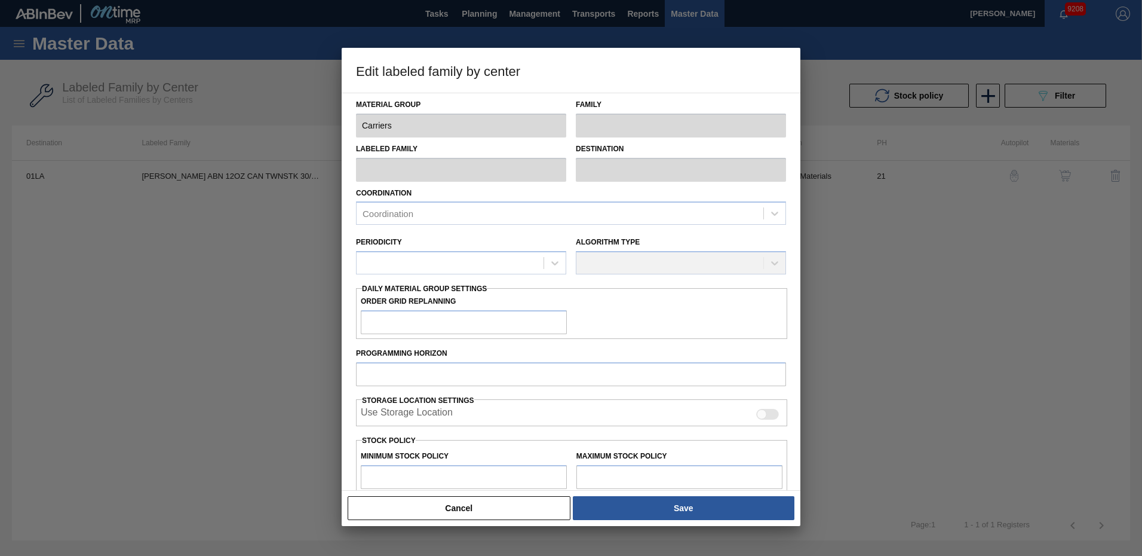
type input "3,200"
type input "73,174"
type input "0"
type input "3,200"
checkbox input "true"
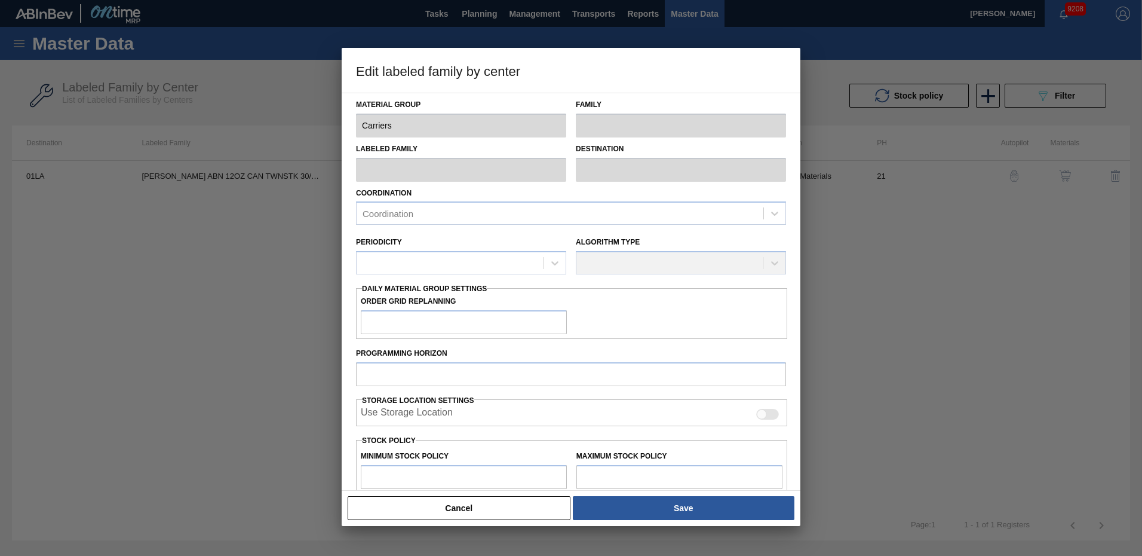
checkbox input "true"
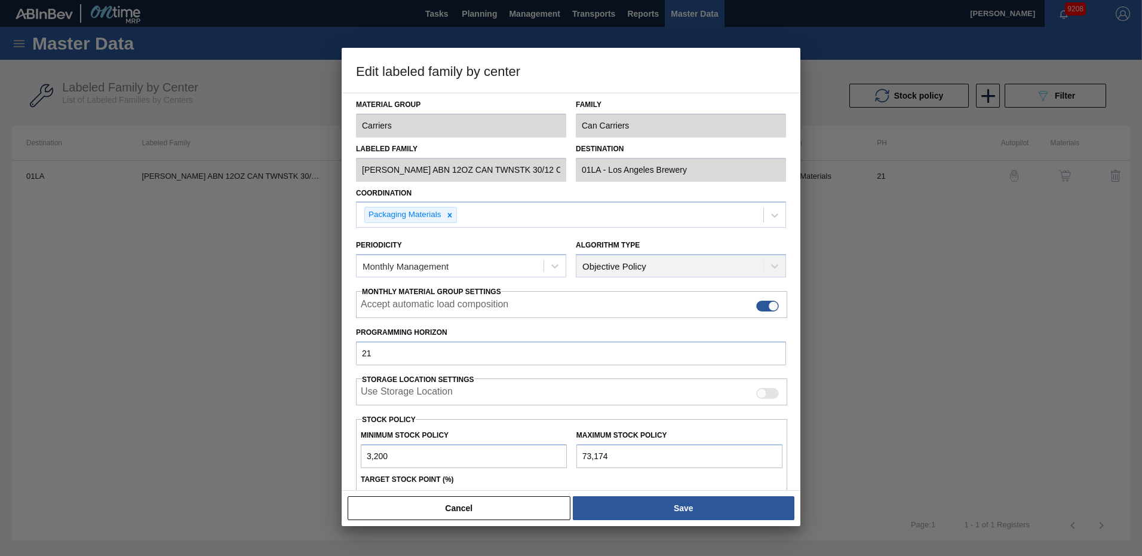
click at [679, 463] on input "73,174" at bounding box center [680, 456] width 206 height 24
click at [517, 506] on button "Cancel" at bounding box center [459, 508] width 223 height 24
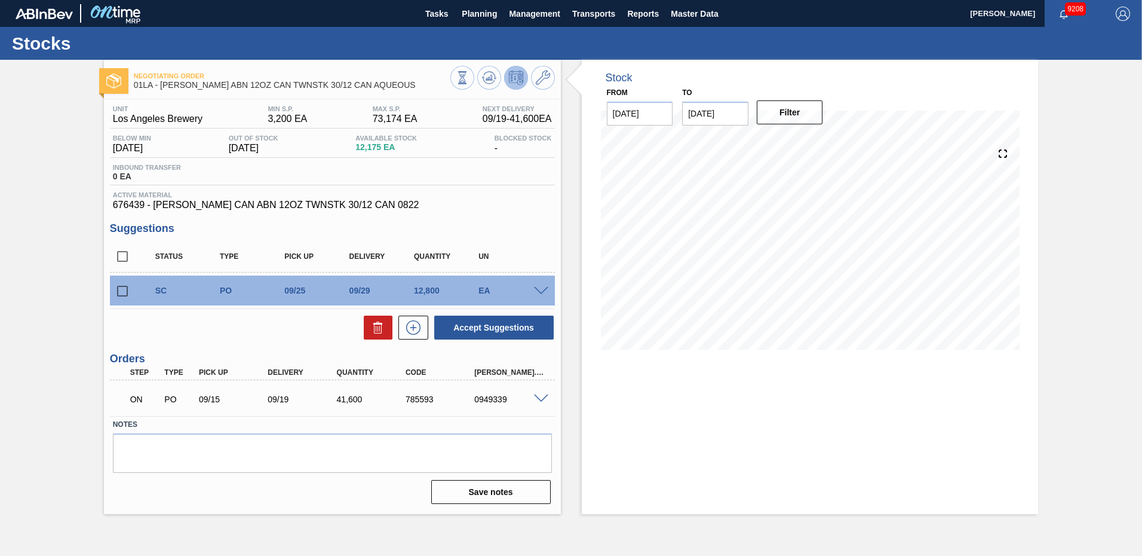
click at [524, 77] on button at bounding box center [516, 78] width 24 height 24
